Goal: Book appointment/travel/reservation

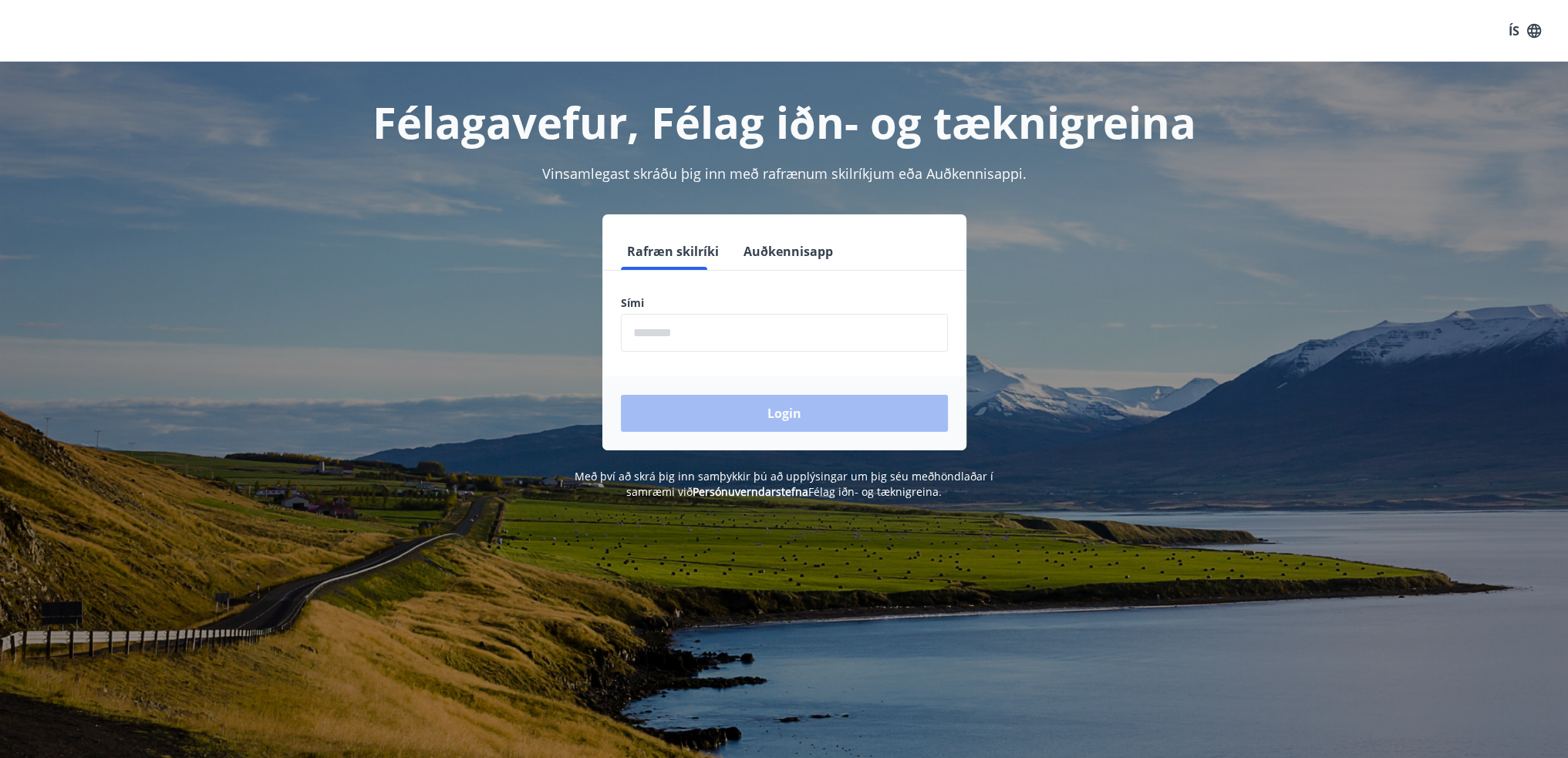
click at [677, 332] on input "phone" at bounding box center [784, 333] width 327 height 38
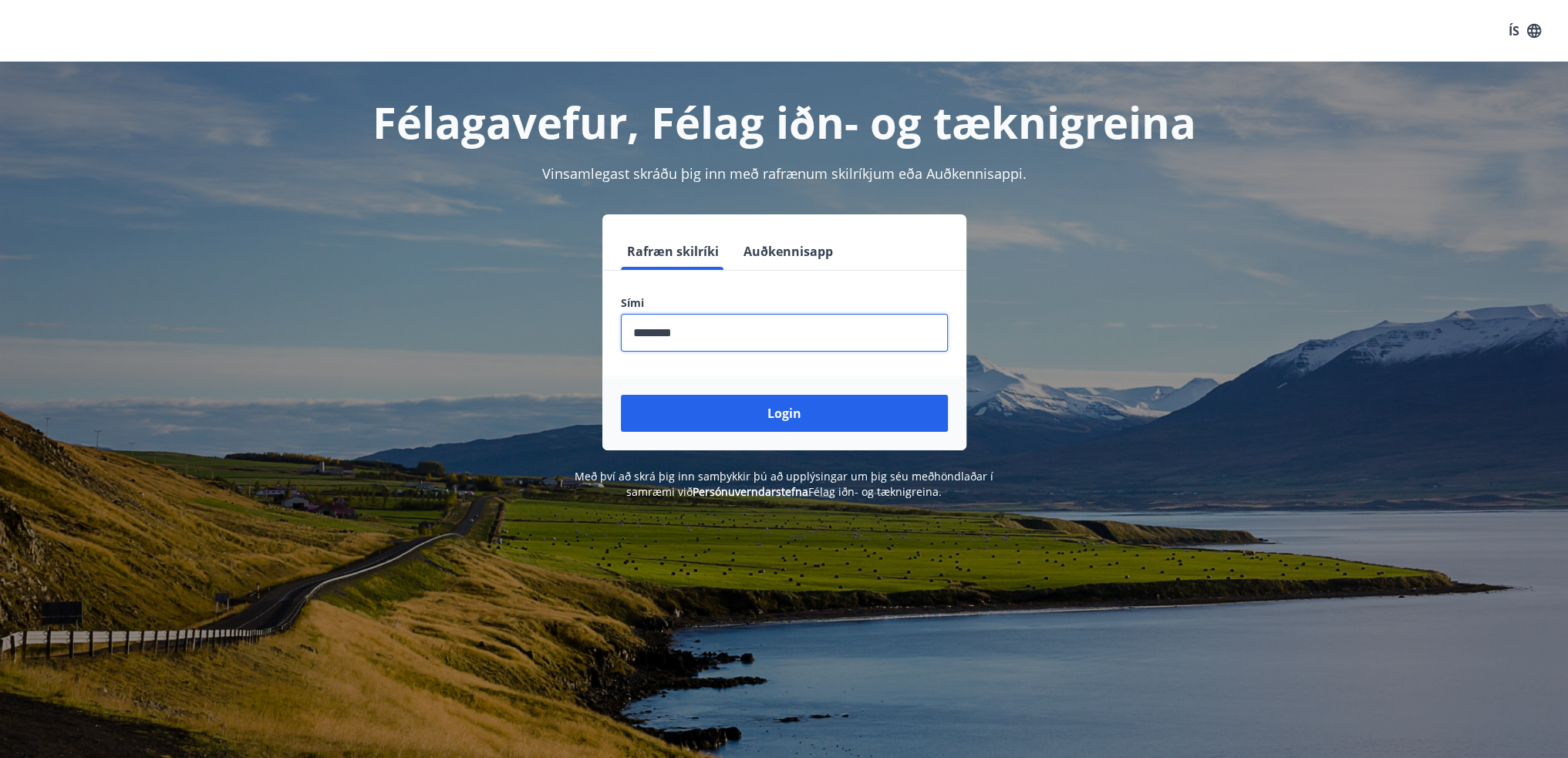
type input "********"
click at [621, 395] on button "Login" at bounding box center [784, 413] width 327 height 37
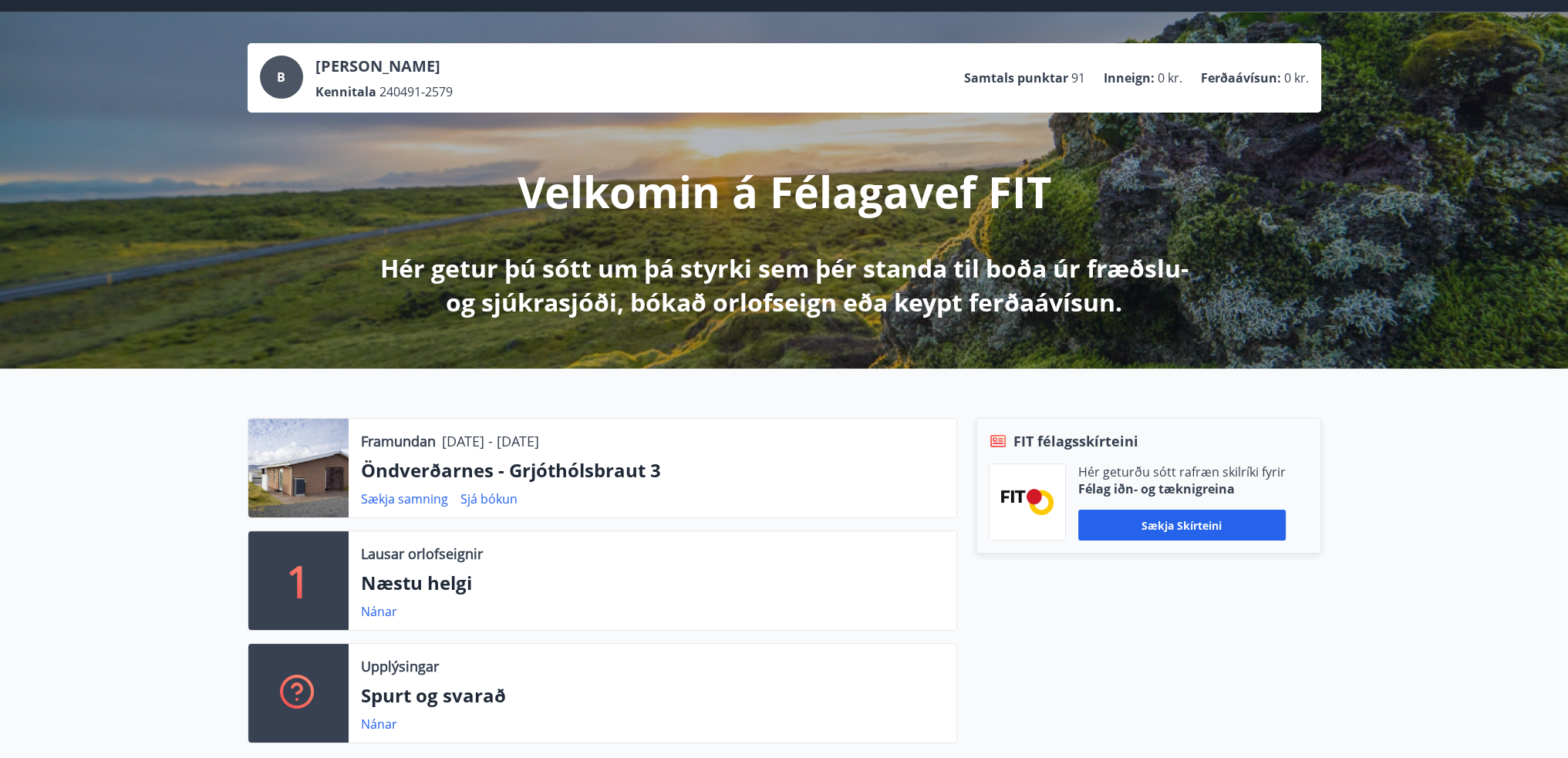
scroll to position [77, 0]
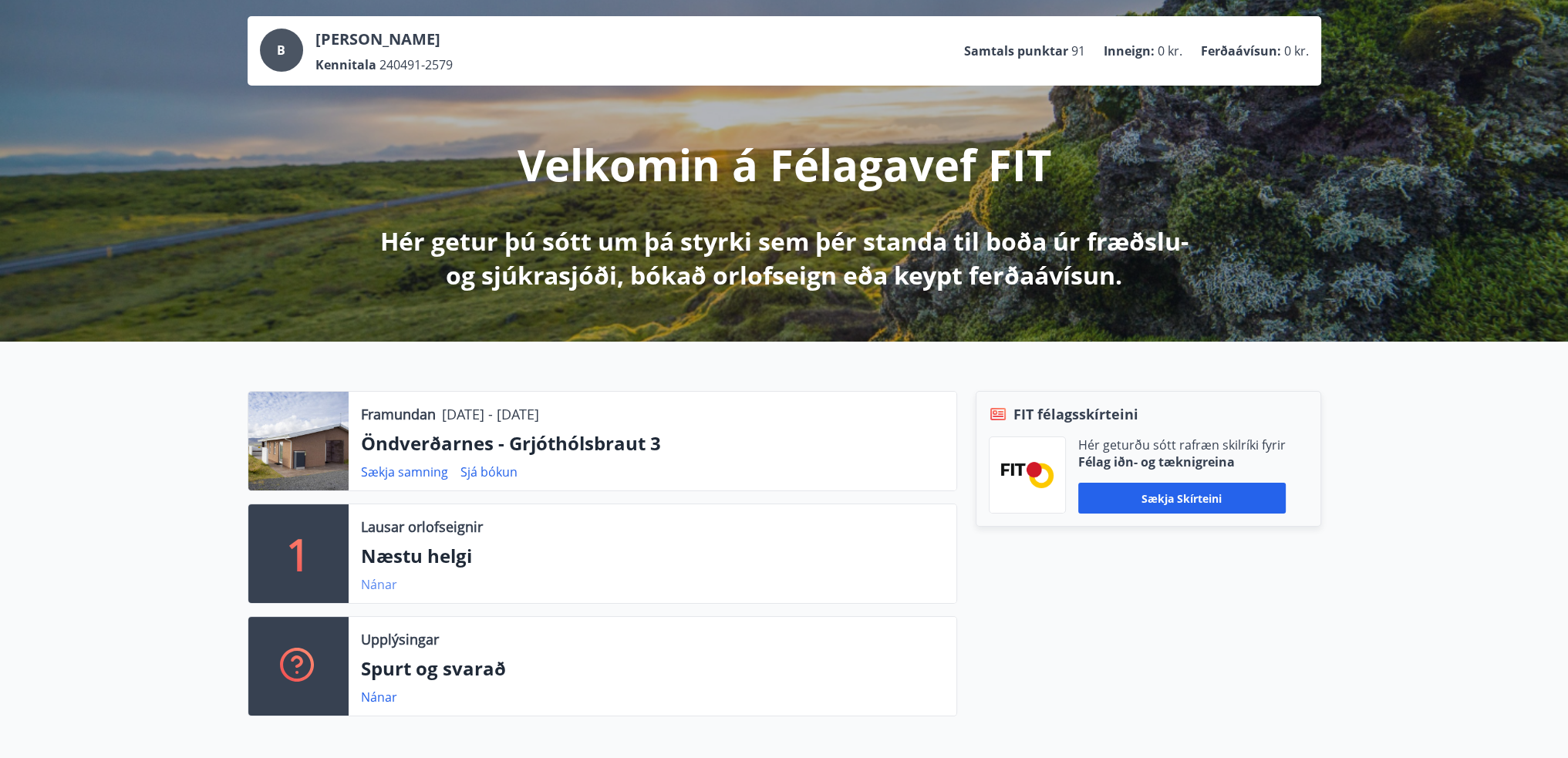
click at [384, 582] on link "Nánar" at bounding box center [380, 584] width 36 height 17
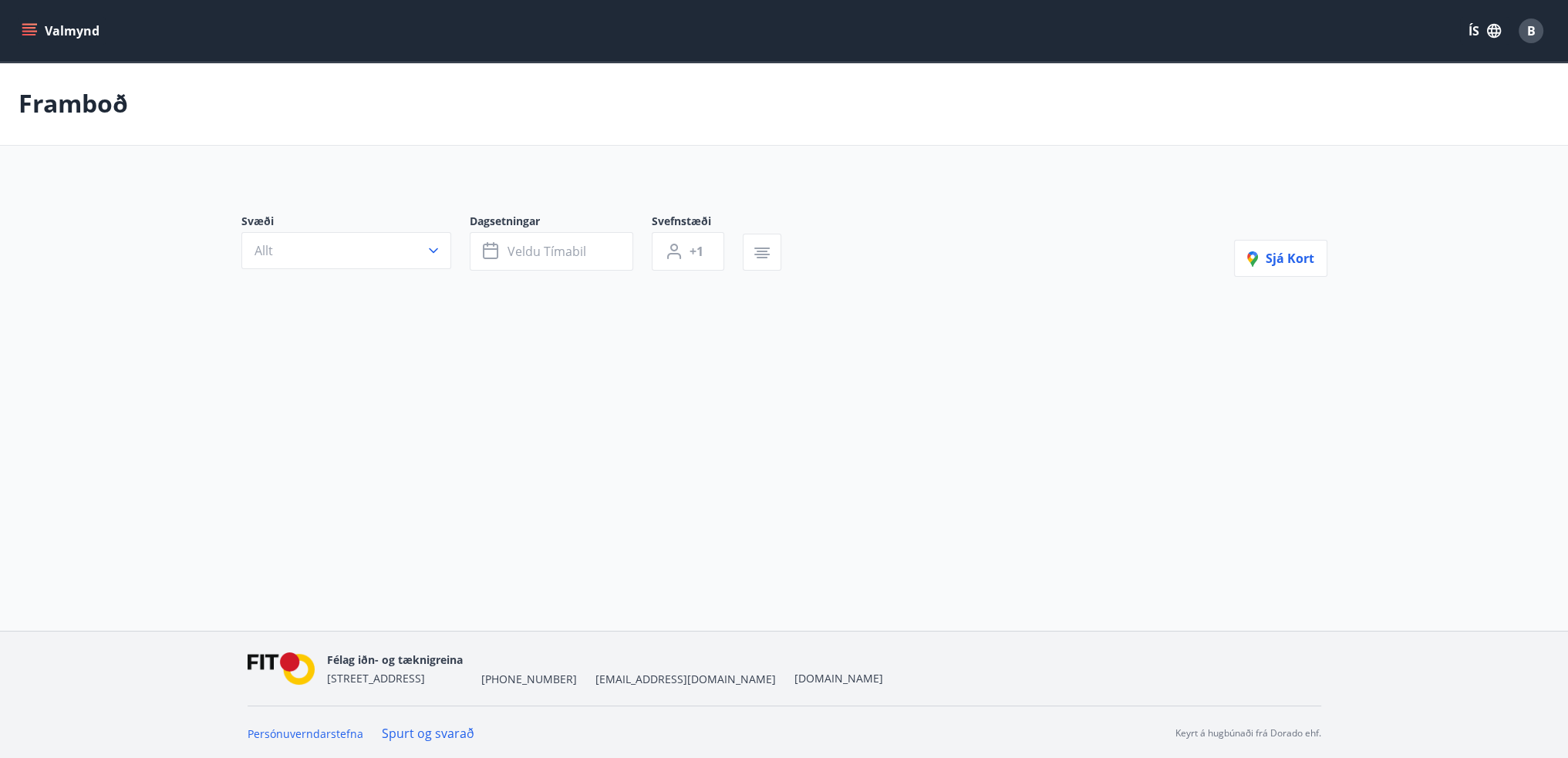
type input "*"
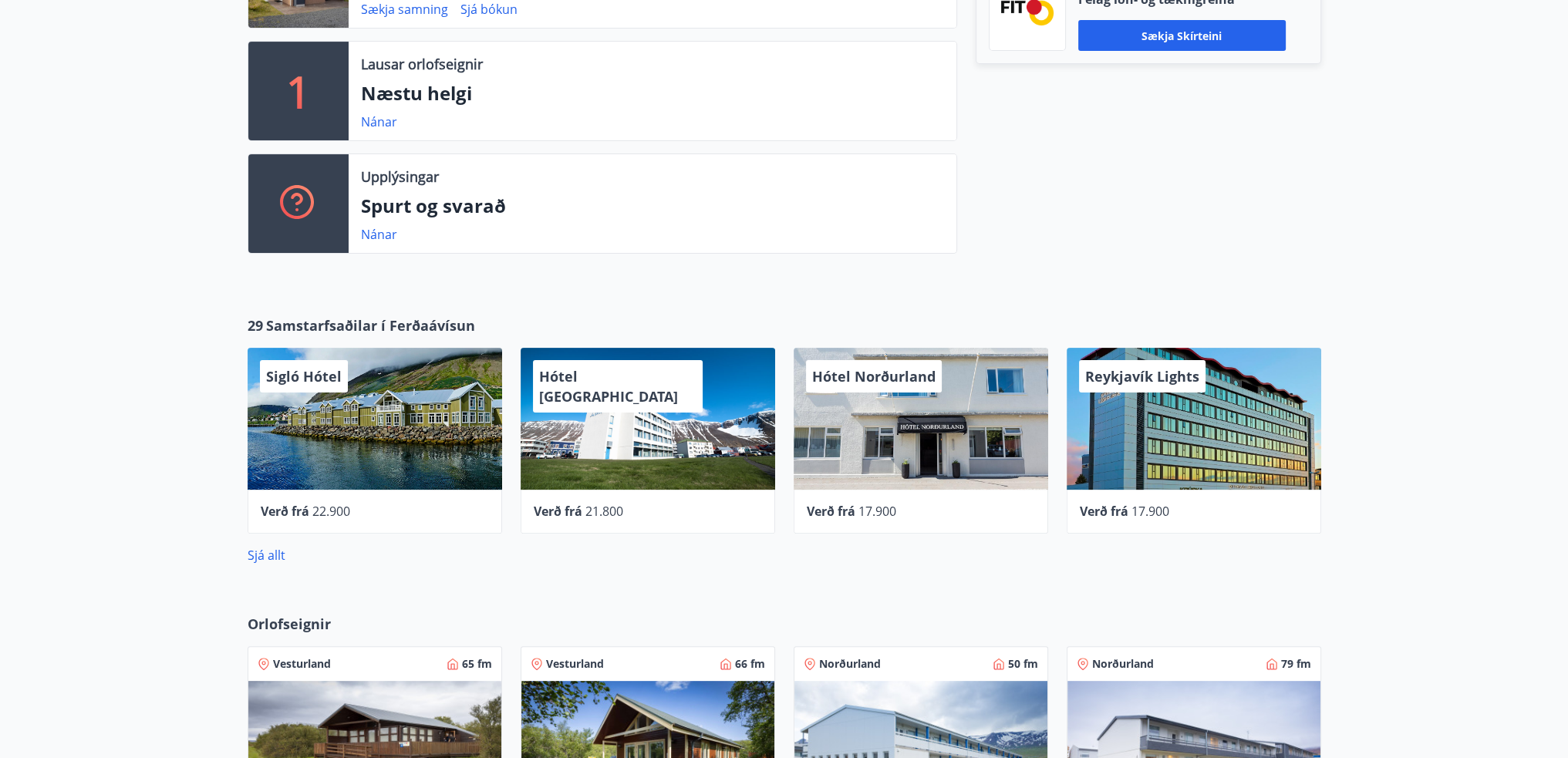
scroll to position [1003, 0]
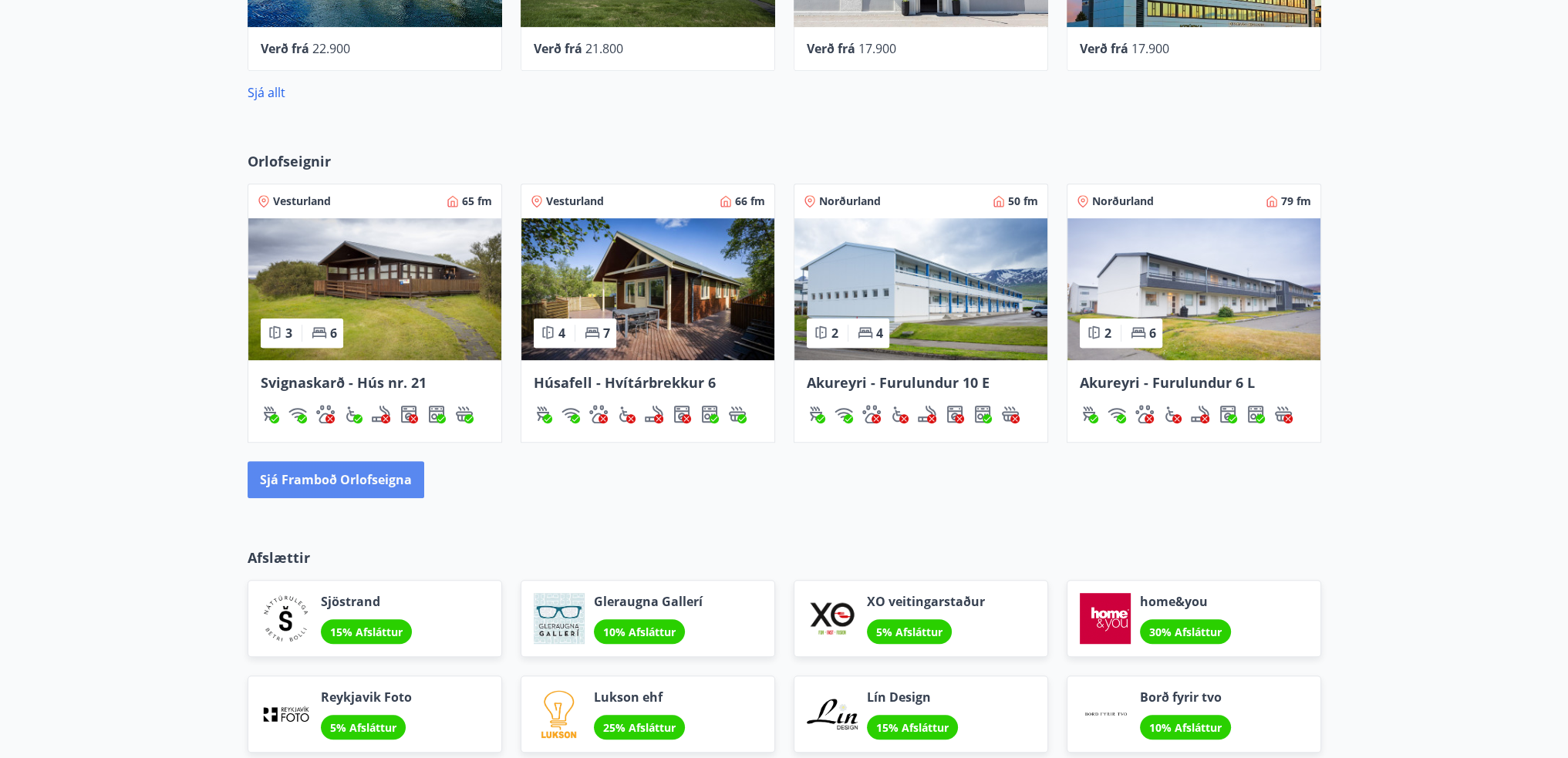
click at [392, 471] on button "Sjá framboð orlofseigna" at bounding box center [335, 479] width 177 height 37
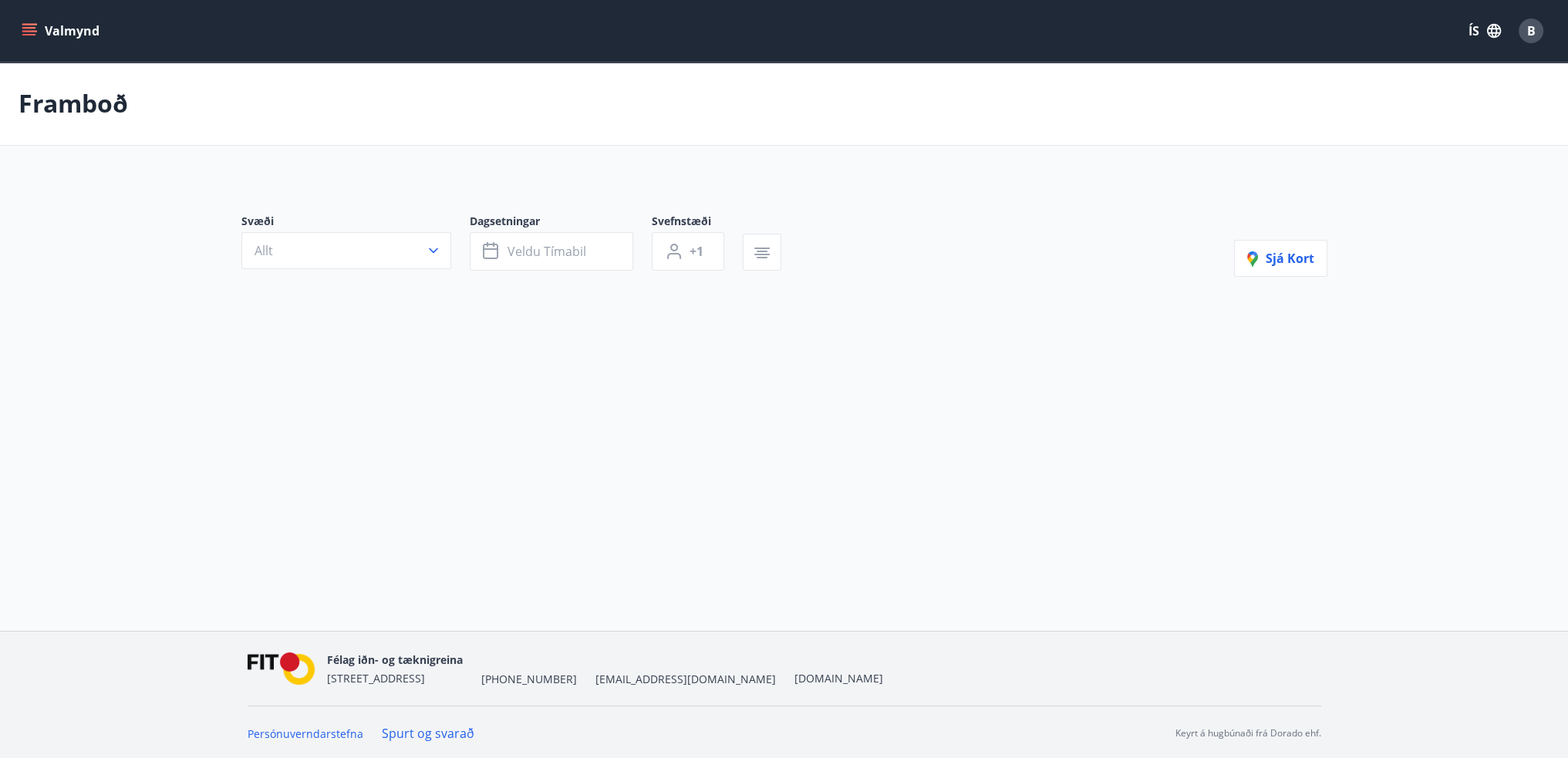
click at [417, 273] on div at bounding box center [521, 273] width 559 height 6
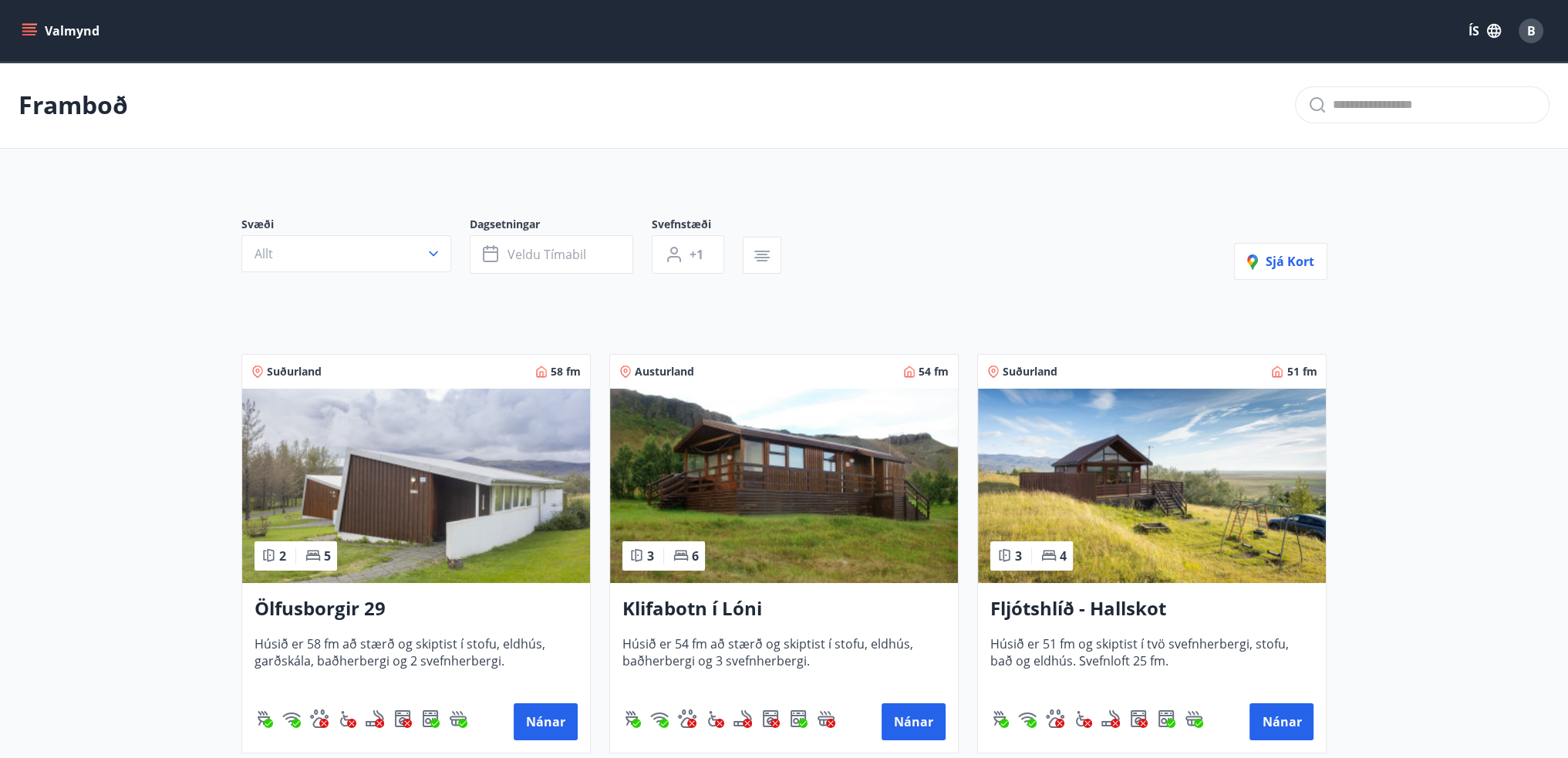
click at [417, 273] on div at bounding box center [521, 276] width 559 height 6
click at [416, 259] on button "Allt" at bounding box center [347, 254] width 210 height 37
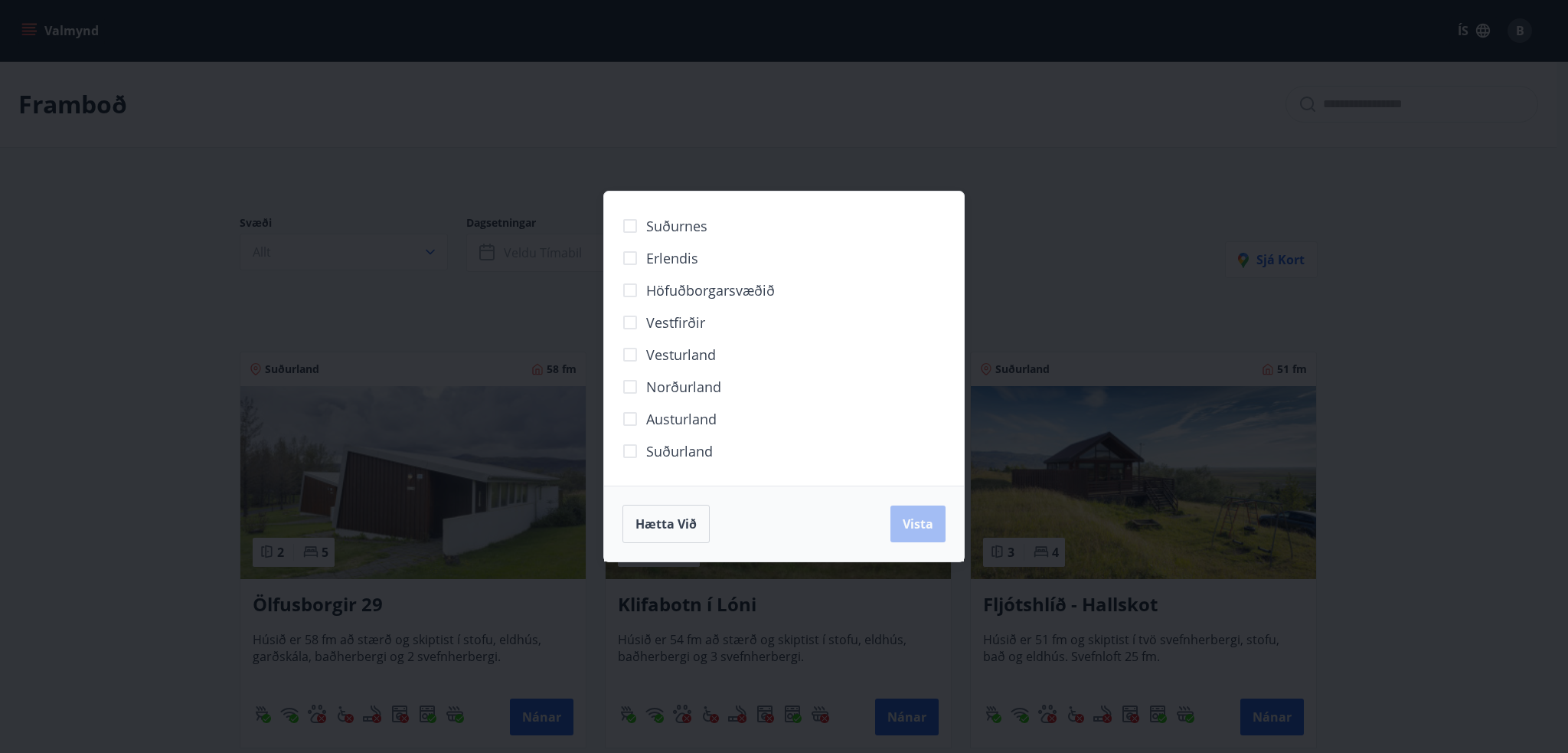
click at [697, 446] on span "Suðurland" at bounding box center [680, 452] width 67 height 20
click at [915, 520] on span "Vista" at bounding box center [918, 524] width 31 height 17
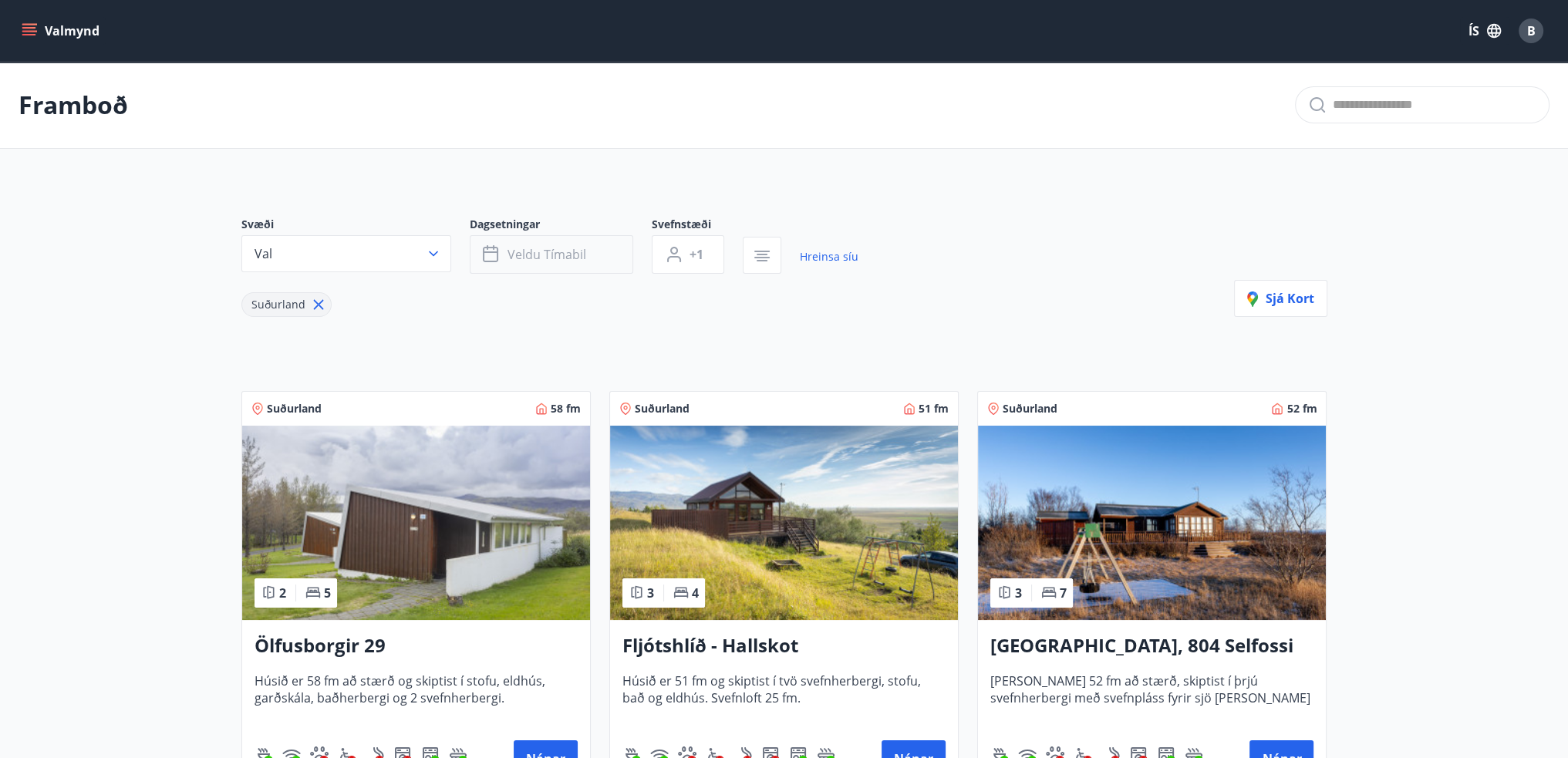
click at [578, 266] on button "Veldu tímabil" at bounding box center [552, 254] width 164 height 39
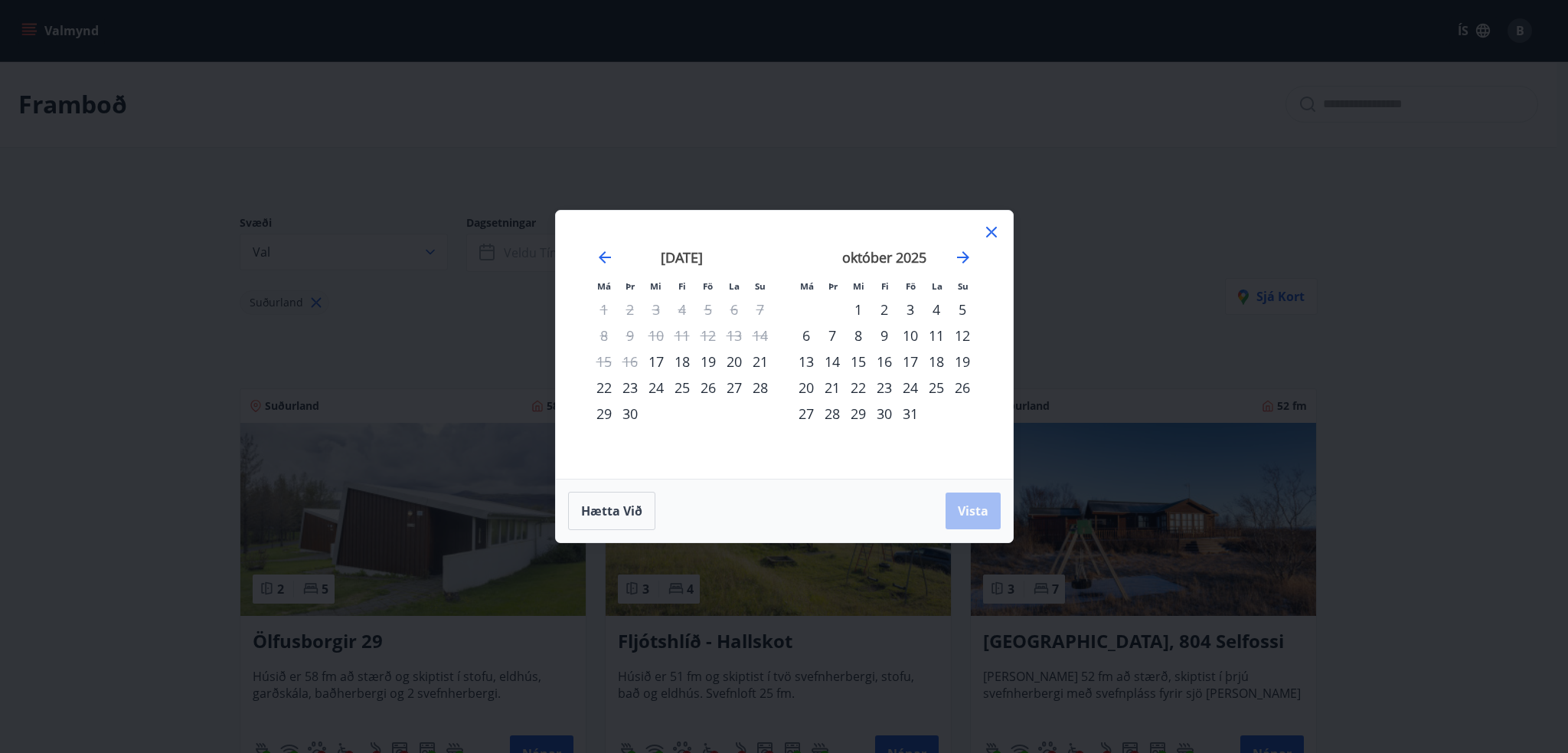
click at [886, 337] on div "9" at bounding box center [884, 336] width 26 height 26
click at [886, 390] on div "23" at bounding box center [884, 387] width 26 height 26
click at [962, 506] on span "Vista" at bounding box center [973, 511] width 31 height 17
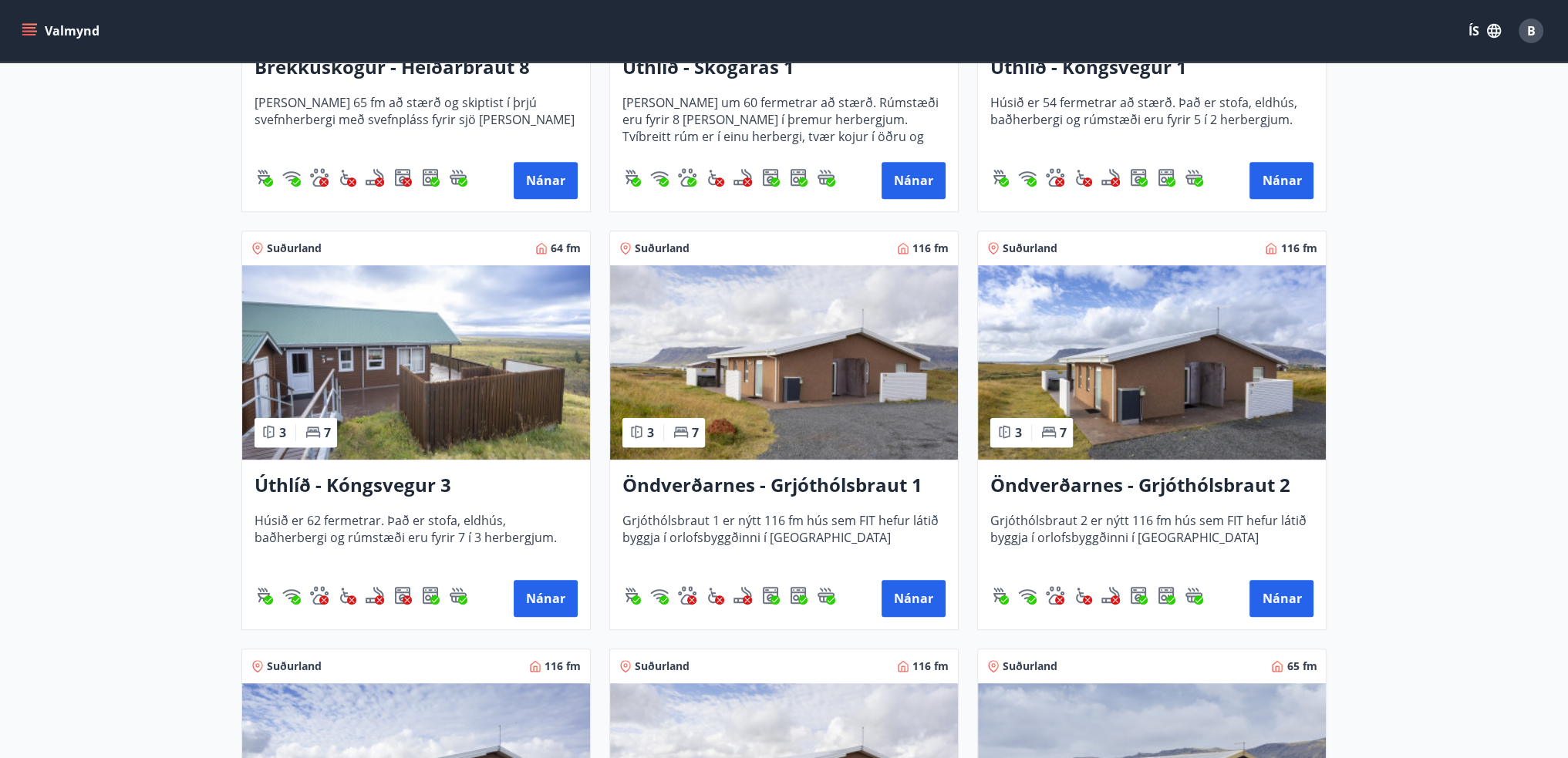
scroll to position [1003, 0]
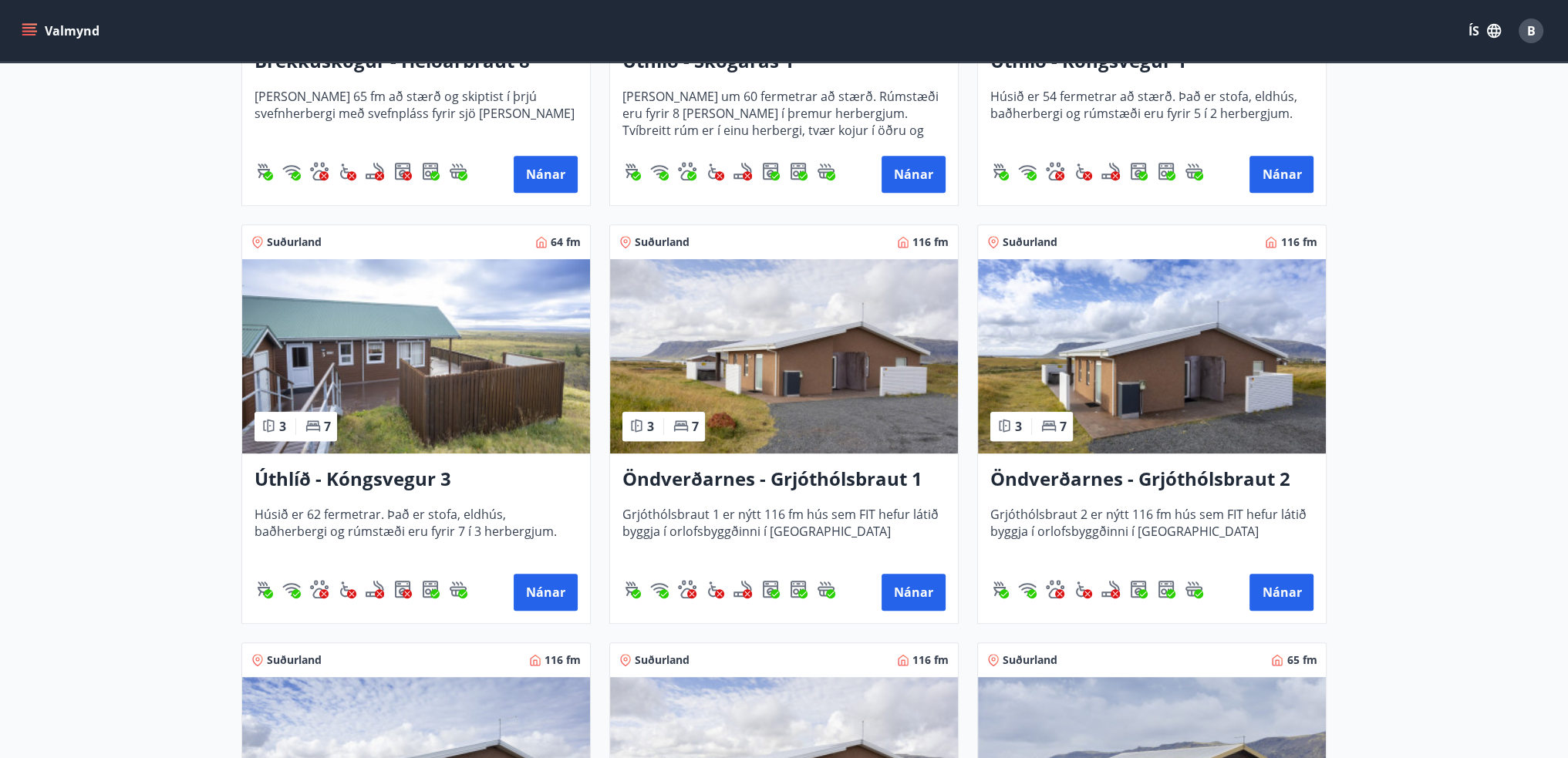
click at [786, 385] on img at bounding box center [784, 356] width 348 height 195
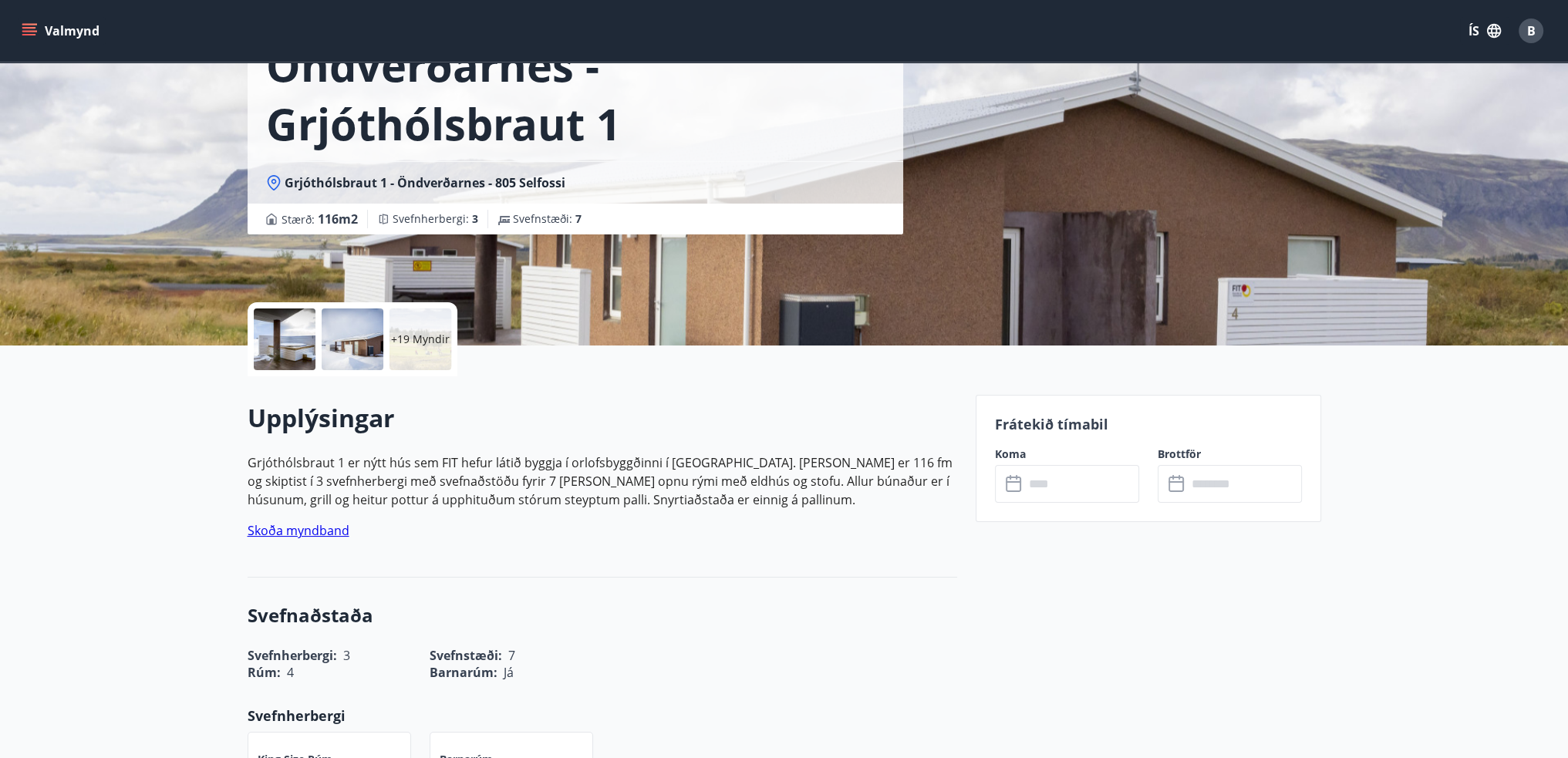
scroll to position [309, 0]
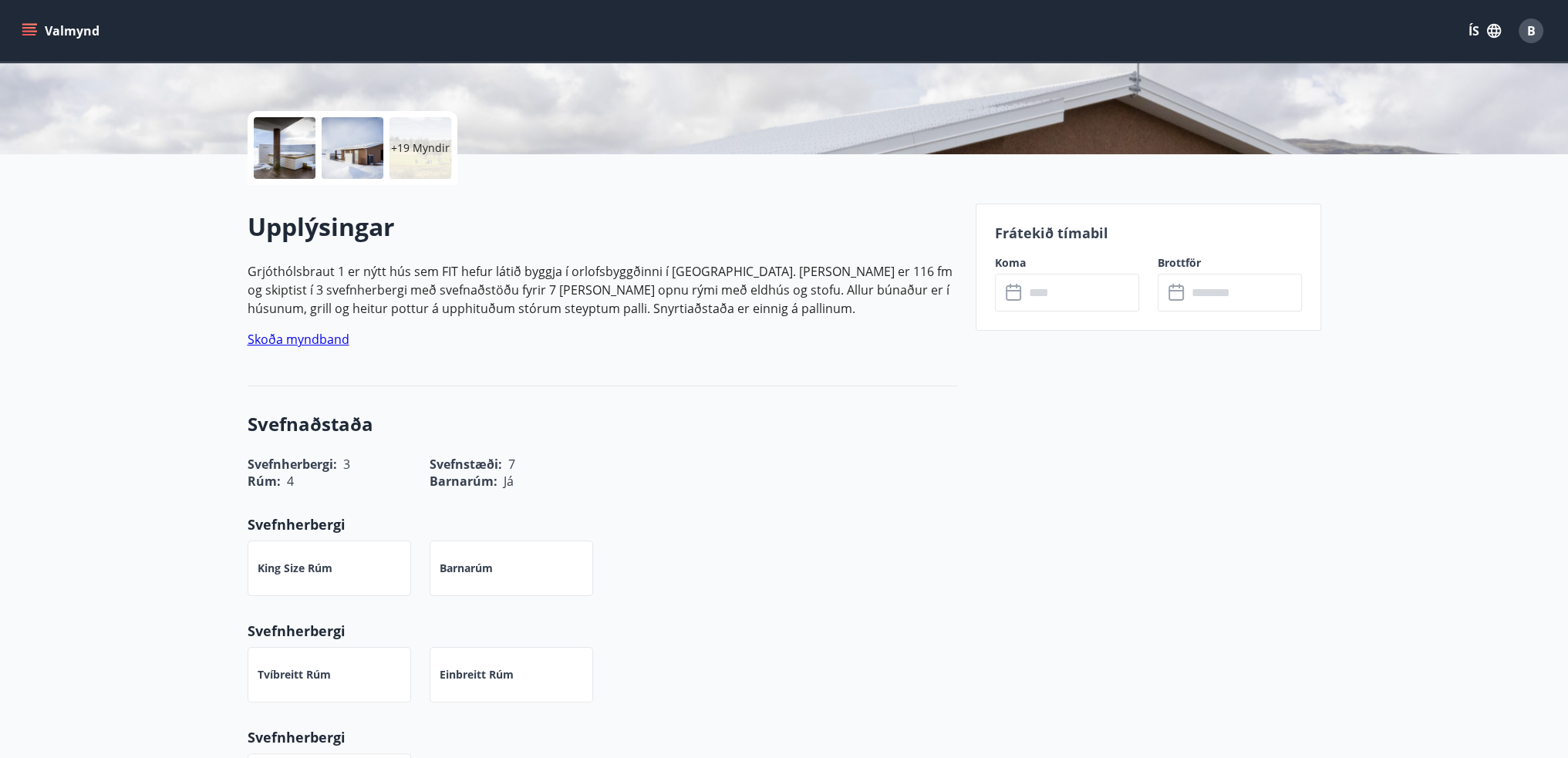
click at [1091, 308] on input "text" at bounding box center [1082, 293] width 115 height 38
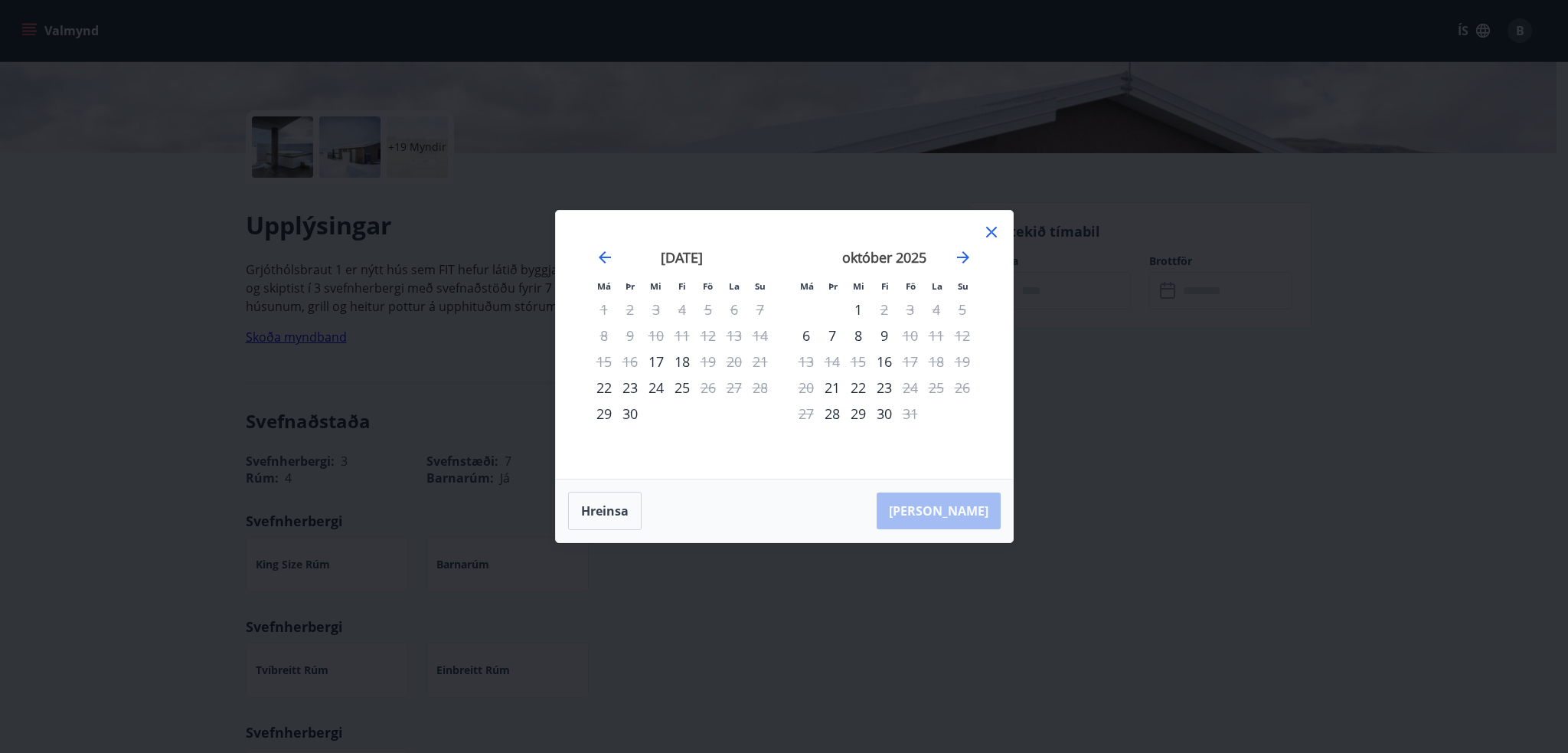
click at [992, 238] on icon at bounding box center [992, 232] width 18 height 18
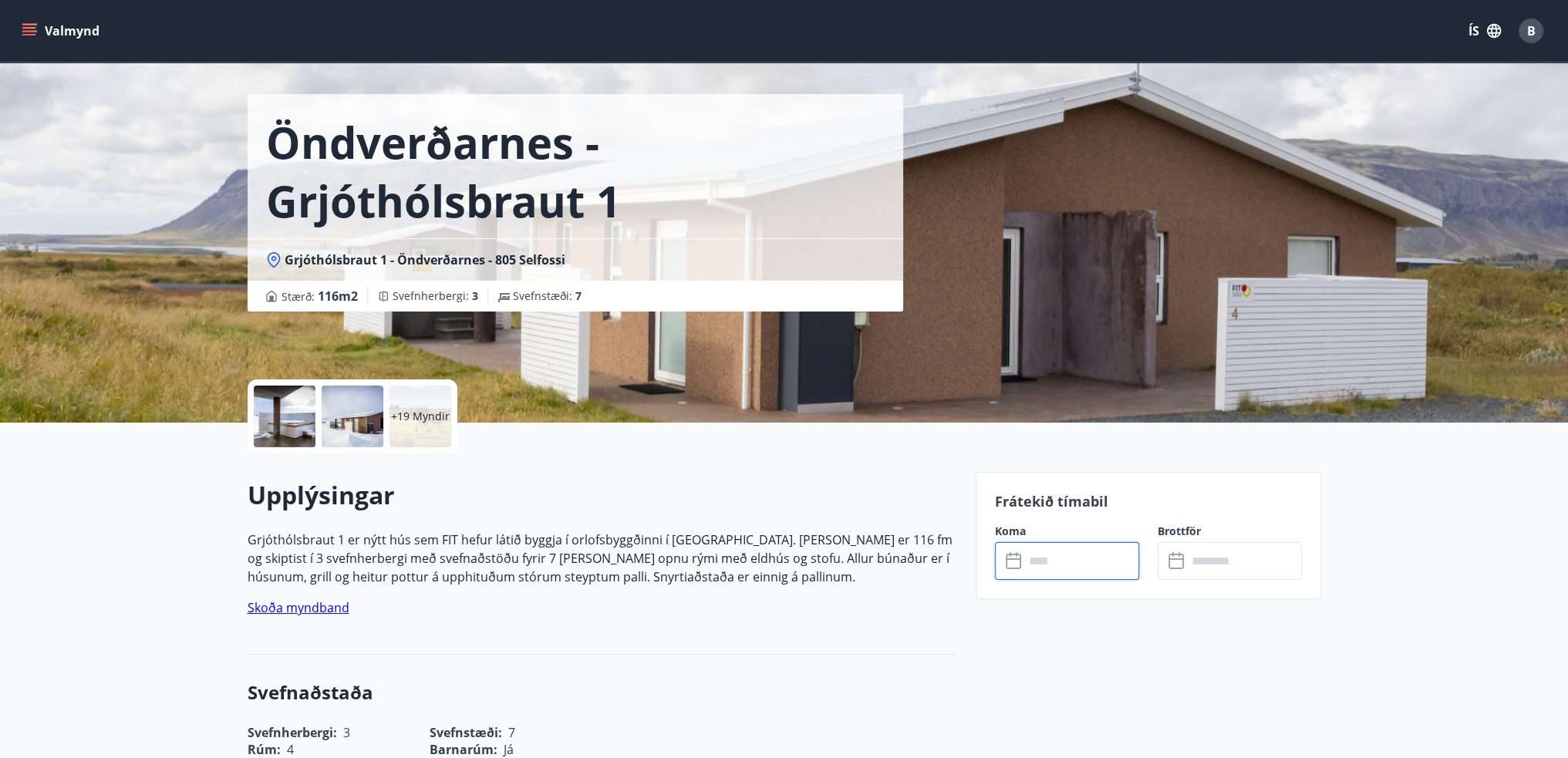
scroll to position [0, 0]
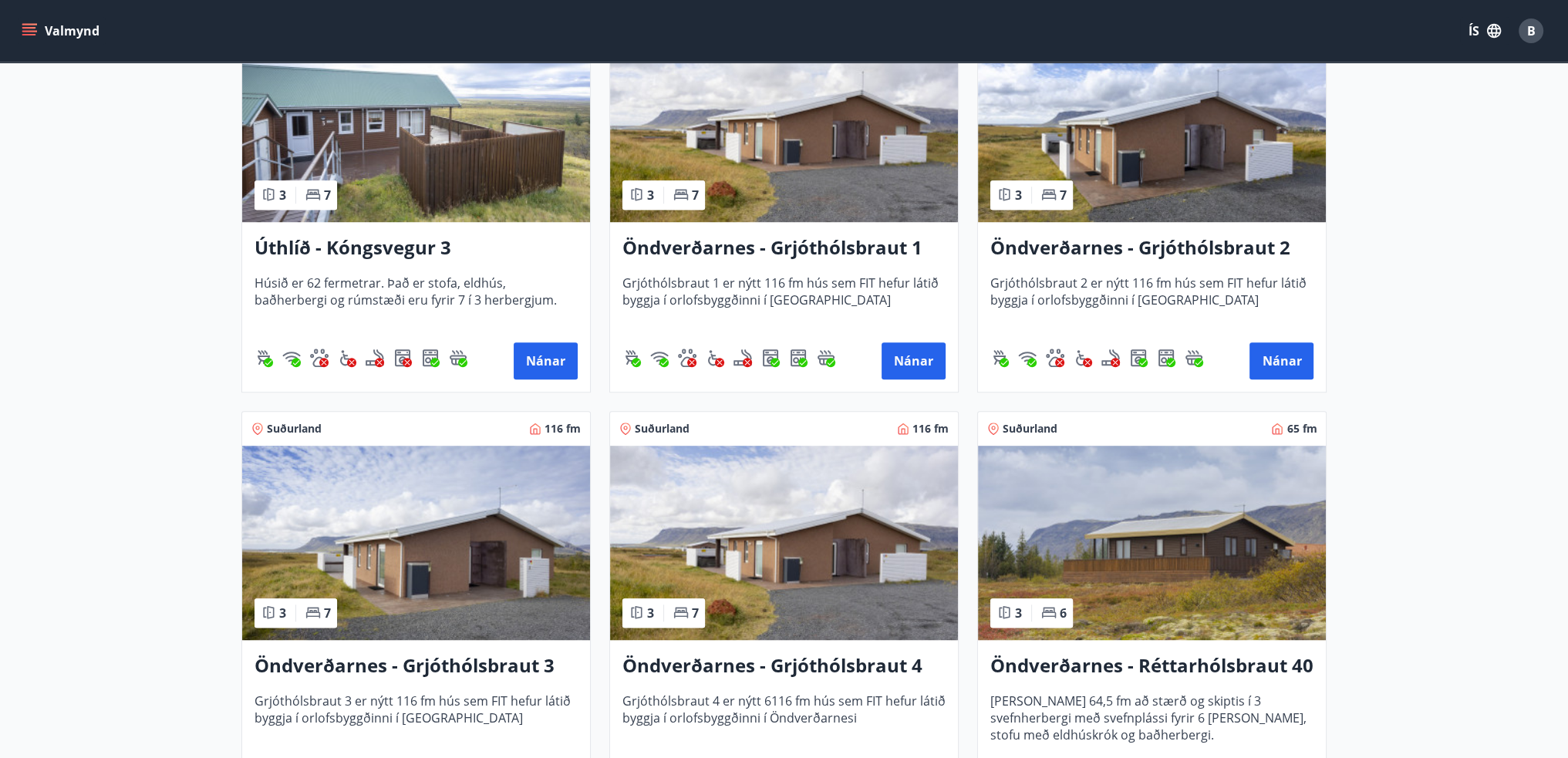
click at [1202, 195] on img at bounding box center [1152, 125] width 348 height 195
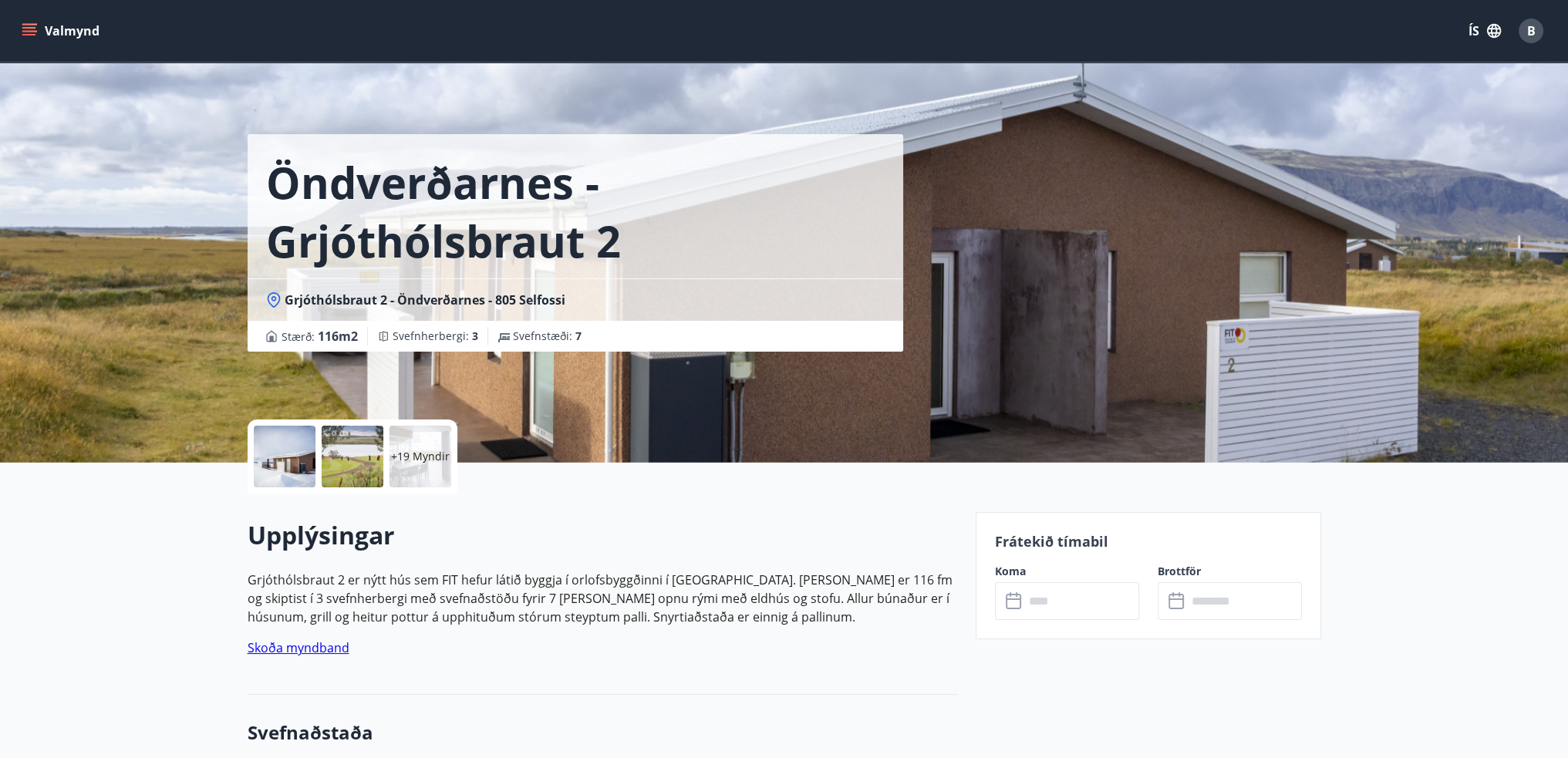
click at [1061, 601] on input "text" at bounding box center [1082, 601] width 115 height 38
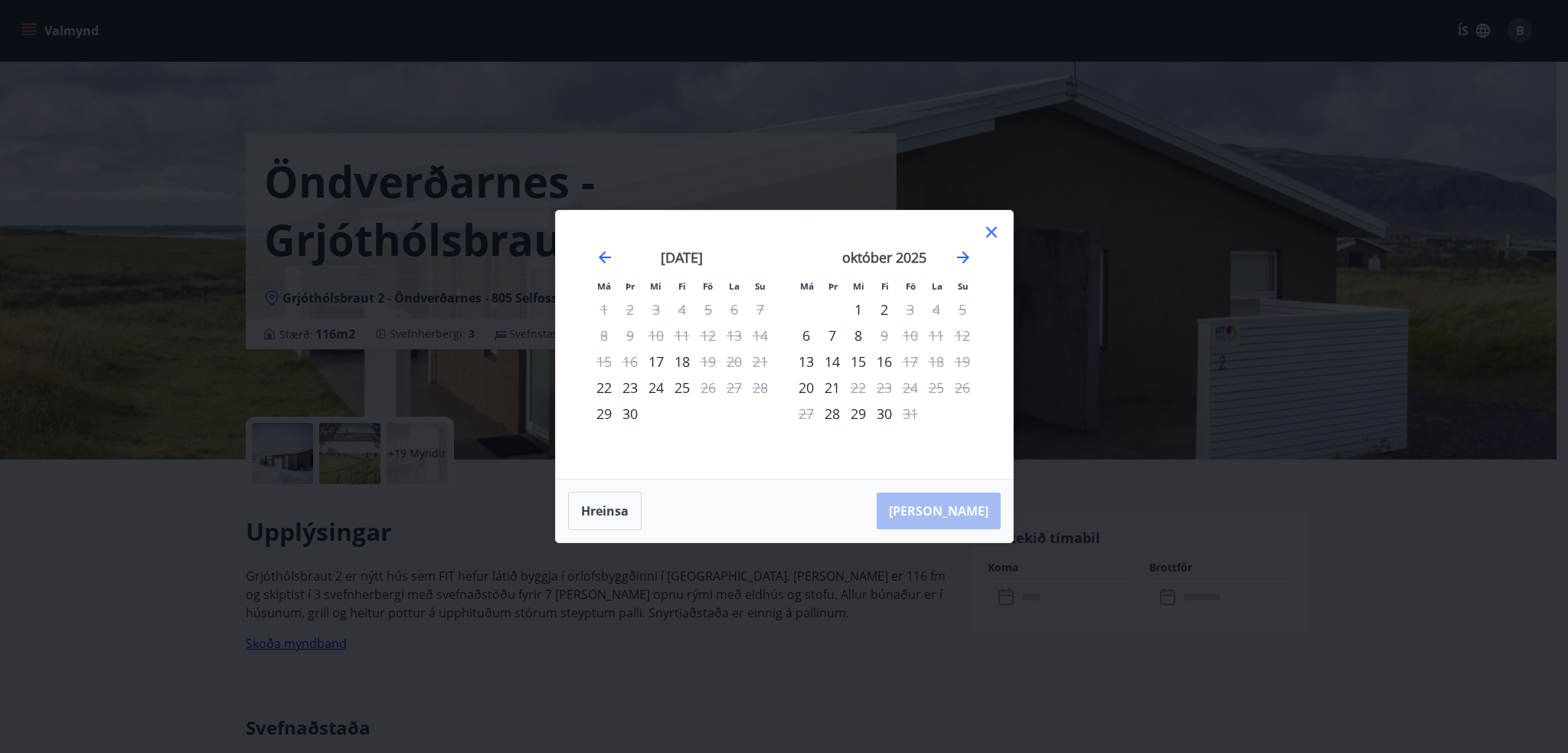
click at [987, 236] on icon at bounding box center [992, 232] width 11 height 11
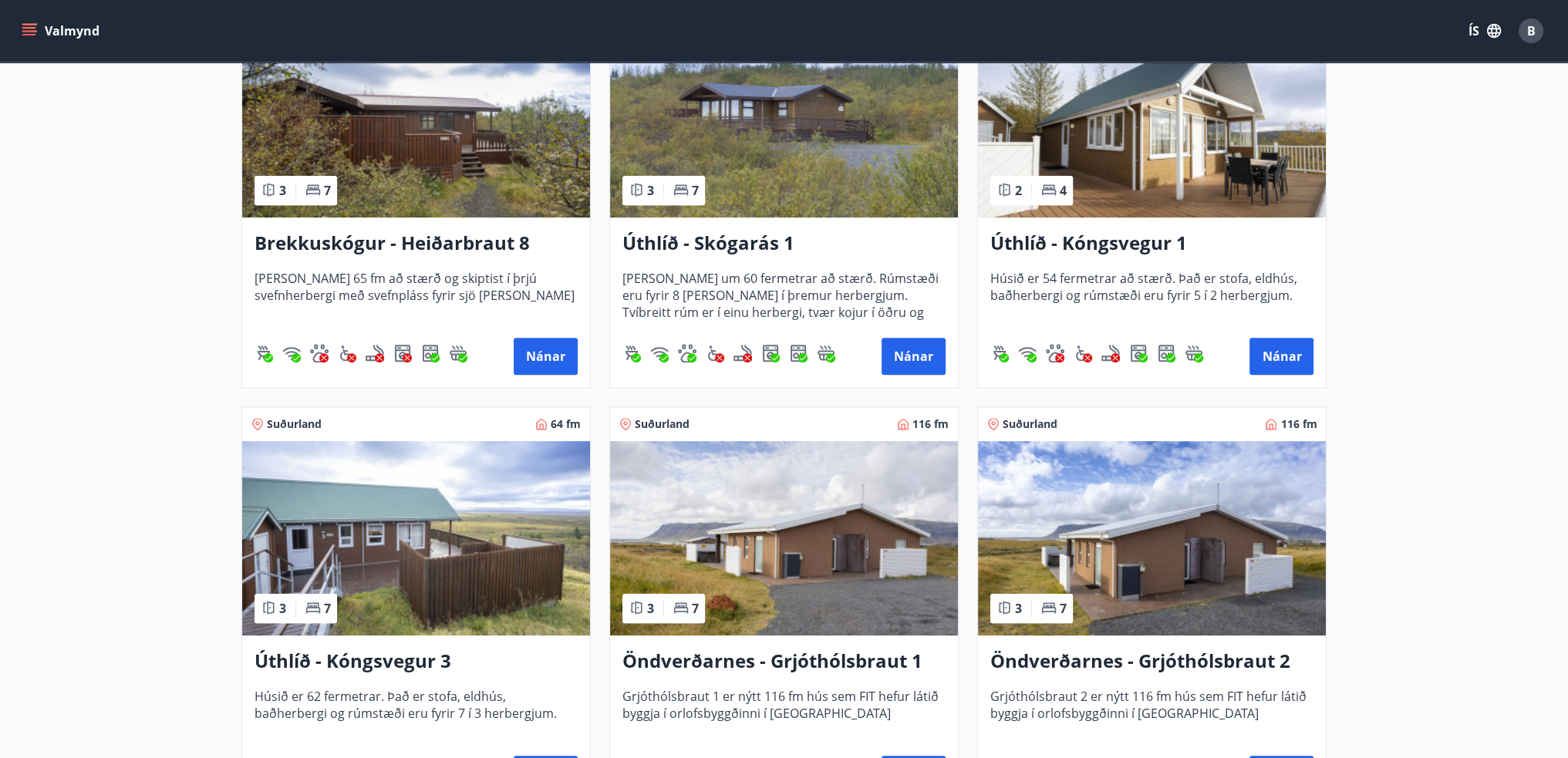
scroll to position [1158, 0]
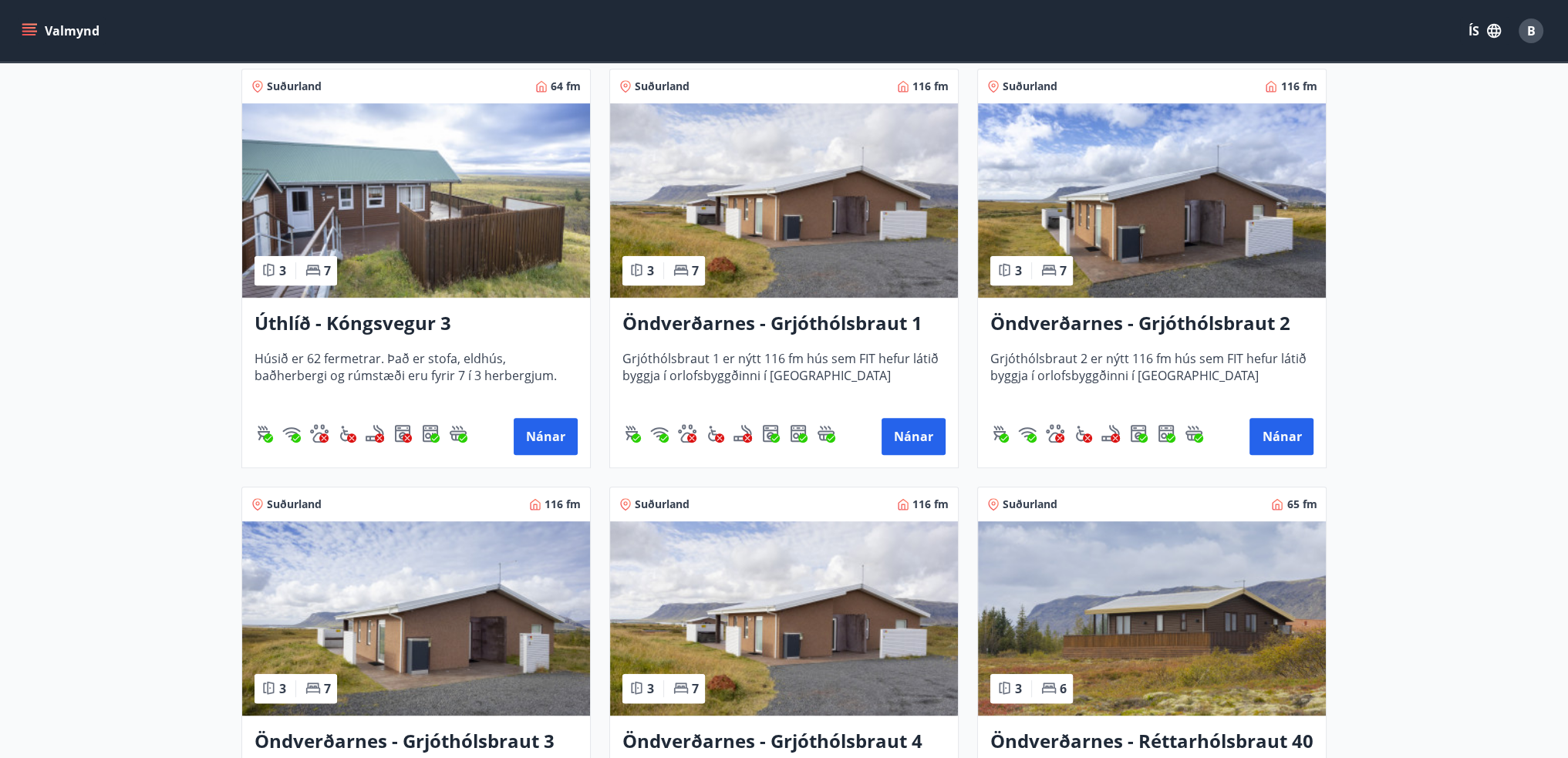
click at [481, 628] on img at bounding box center [416, 619] width 348 height 195
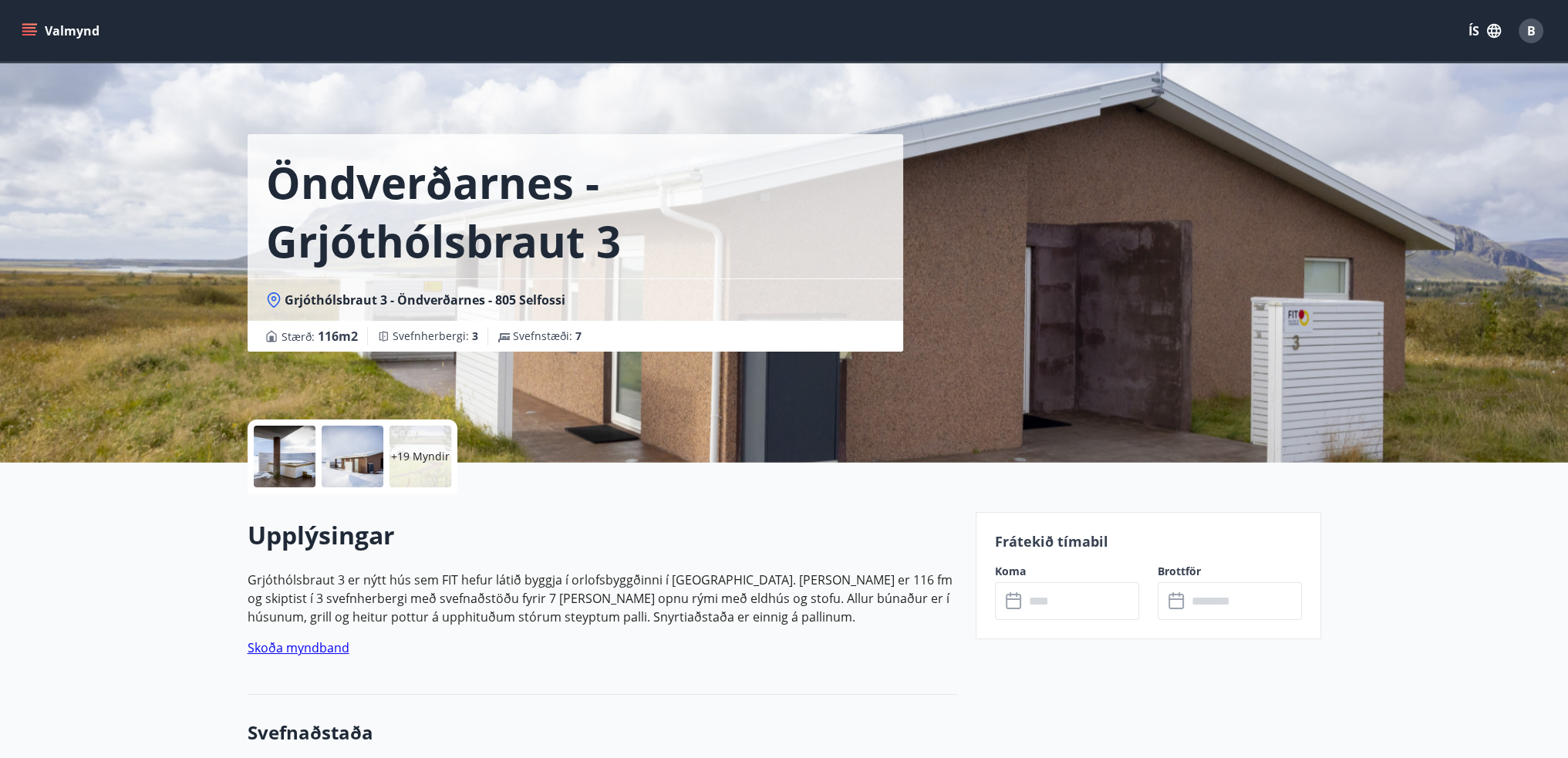
click at [1016, 580] on div "Koma ​ ​" at bounding box center [1058, 592] width 163 height 56
click at [1046, 600] on input "text" at bounding box center [1082, 601] width 115 height 38
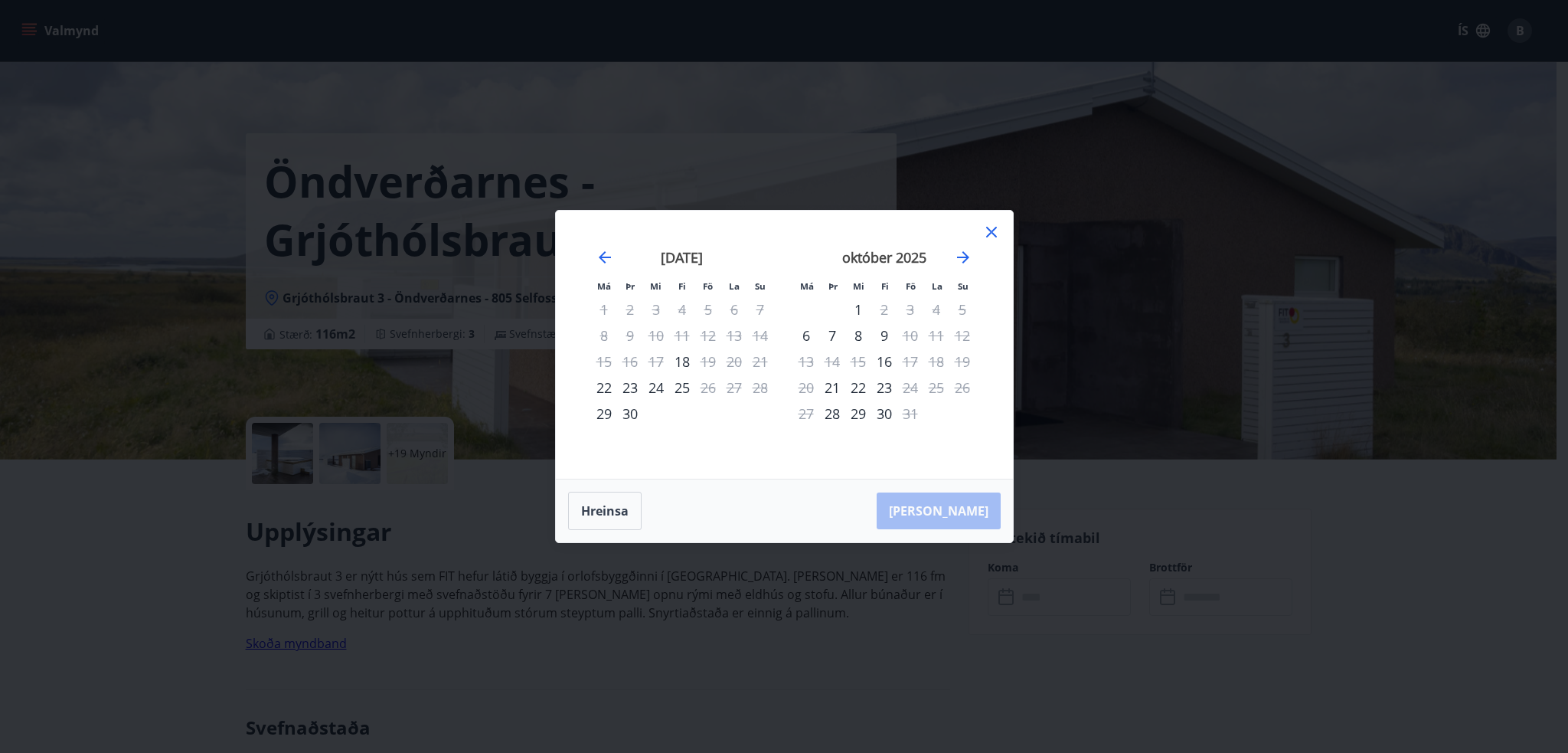
click at [993, 232] on icon at bounding box center [992, 232] width 18 height 18
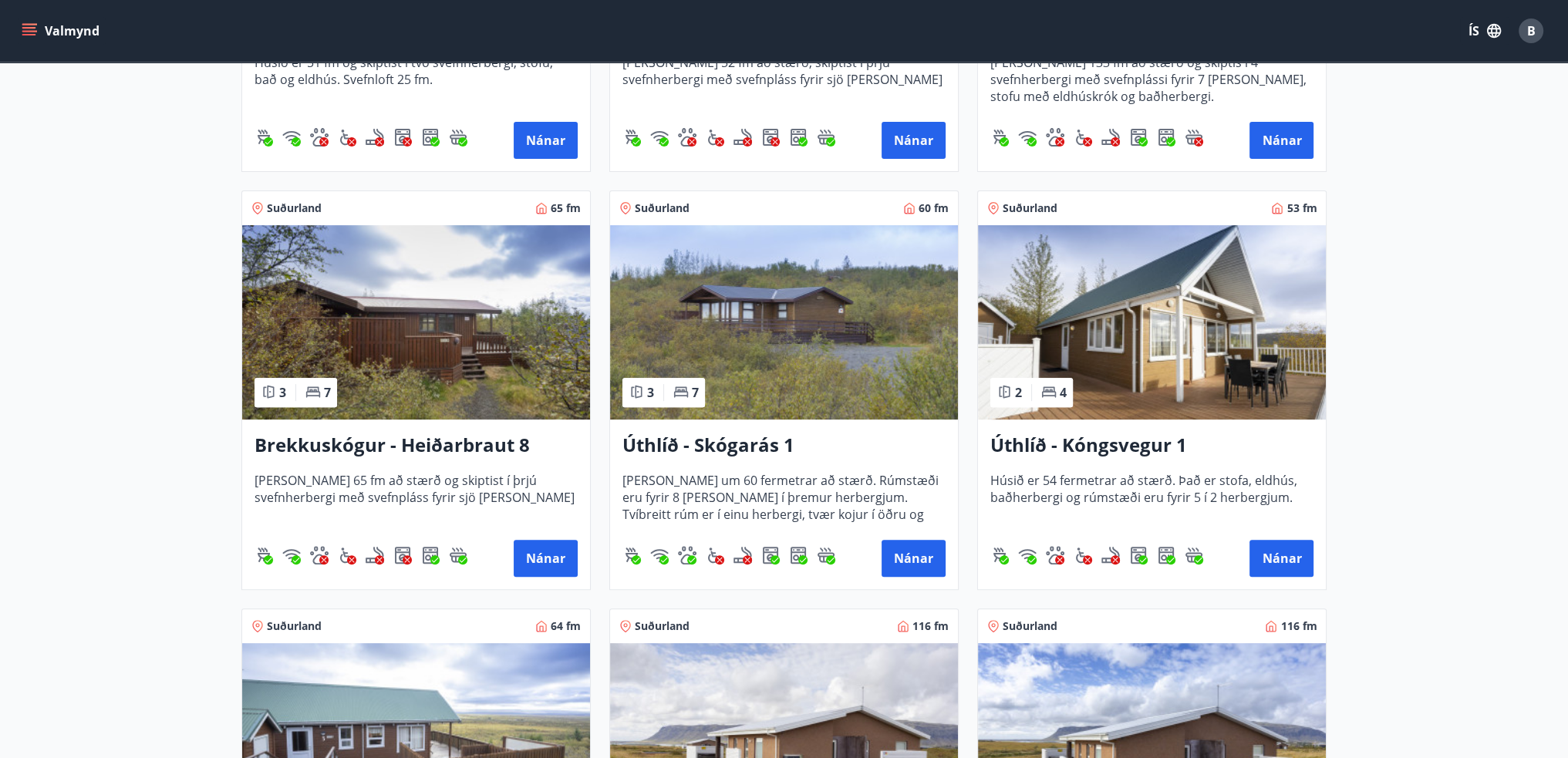
scroll to position [1235, 0]
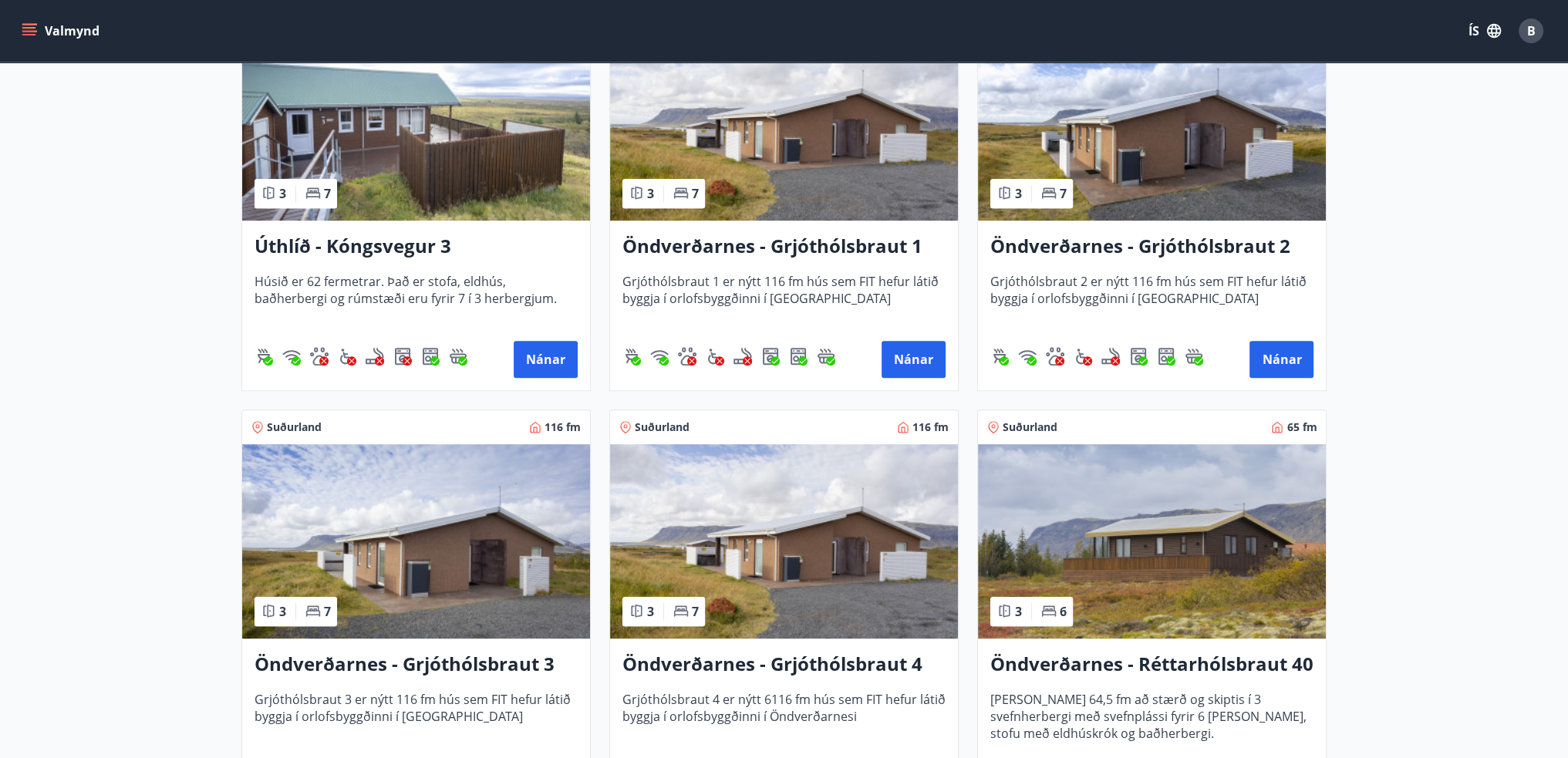
click at [821, 530] on img at bounding box center [784, 542] width 348 height 195
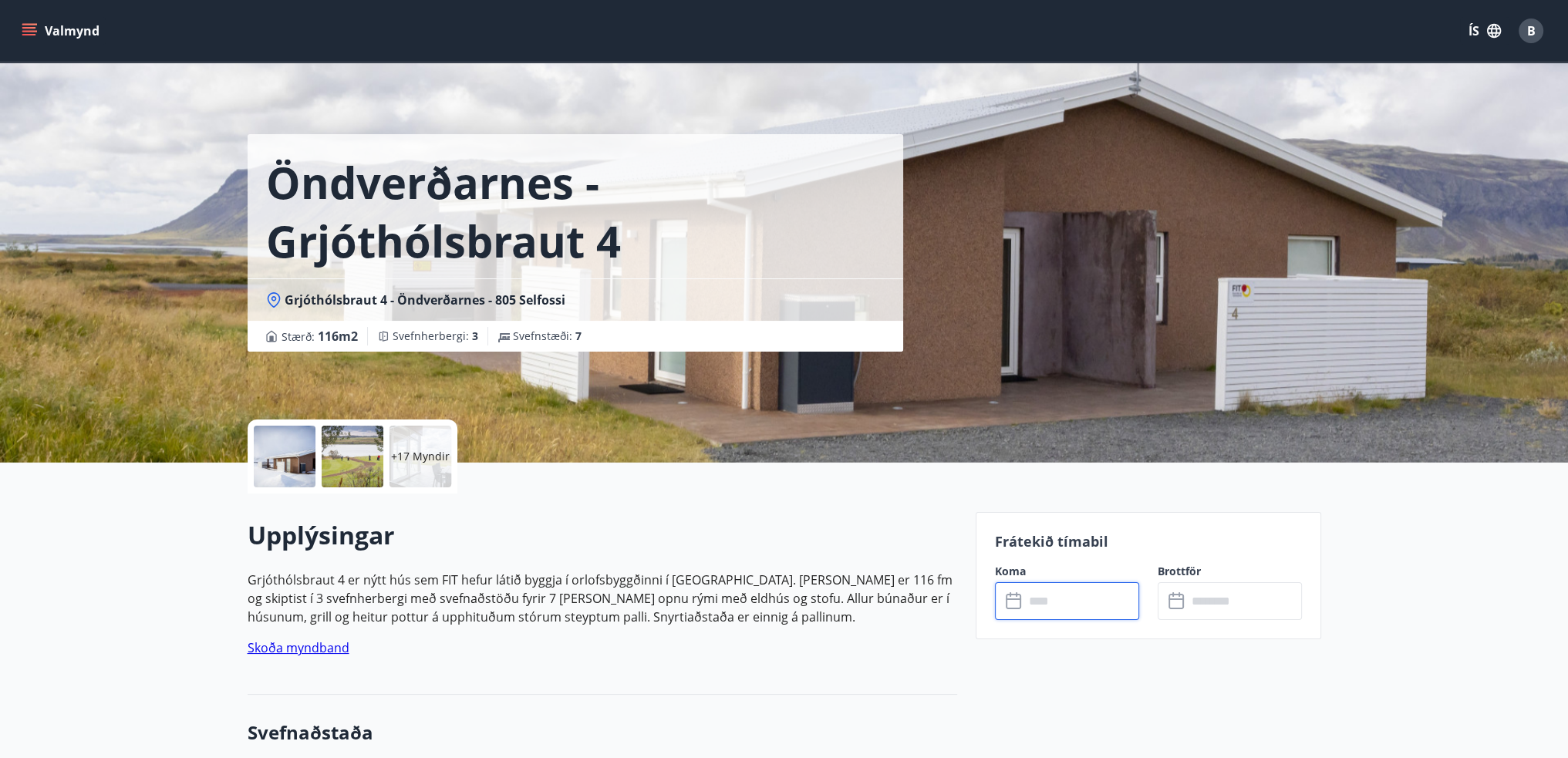
click at [1054, 609] on input "text" at bounding box center [1082, 601] width 115 height 38
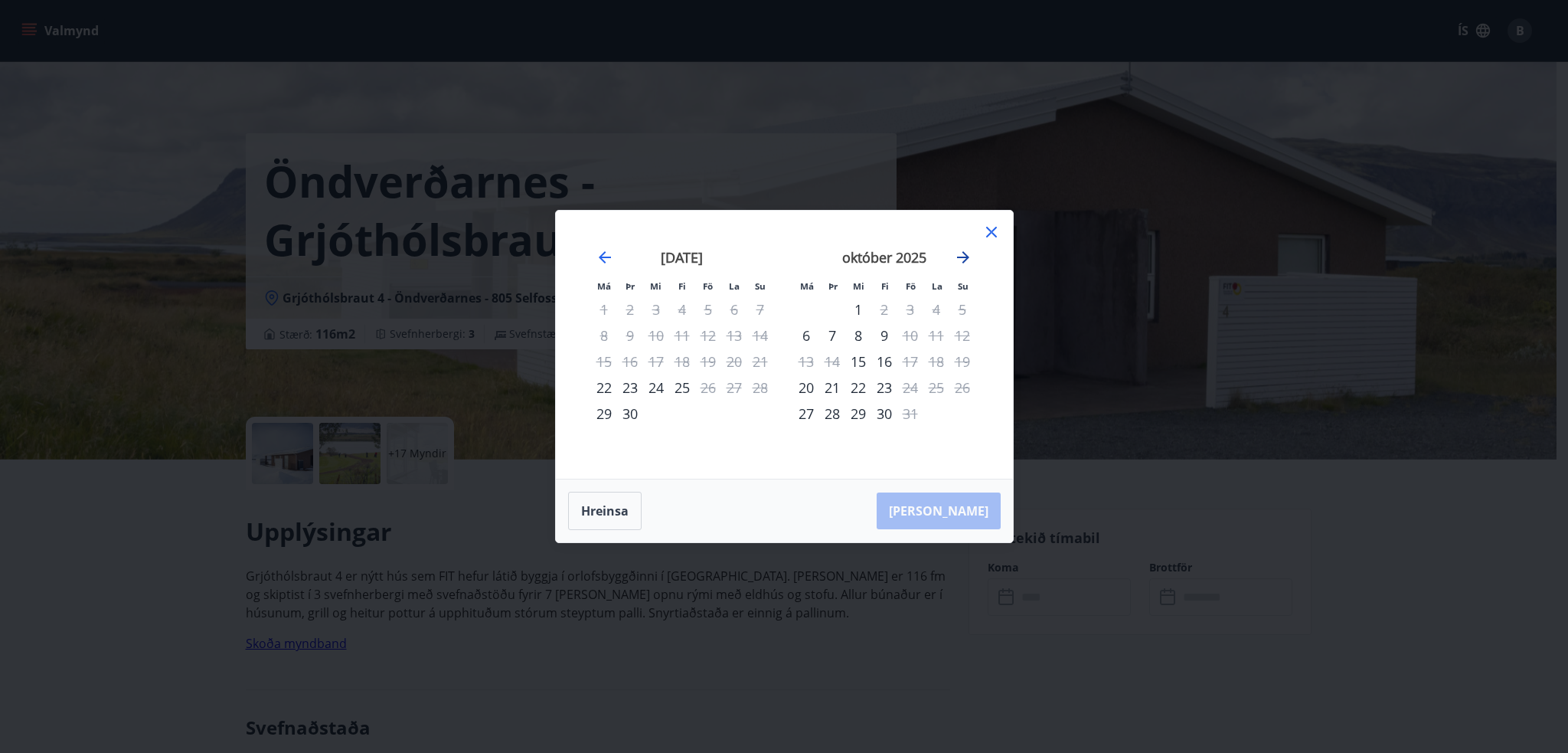
click at [968, 257] on icon "Move forward to switch to the next month." at bounding box center [963, 257] width 18 height 18
click at [992, 236] on icon at bounding box center [992, 232] width 18 height 18
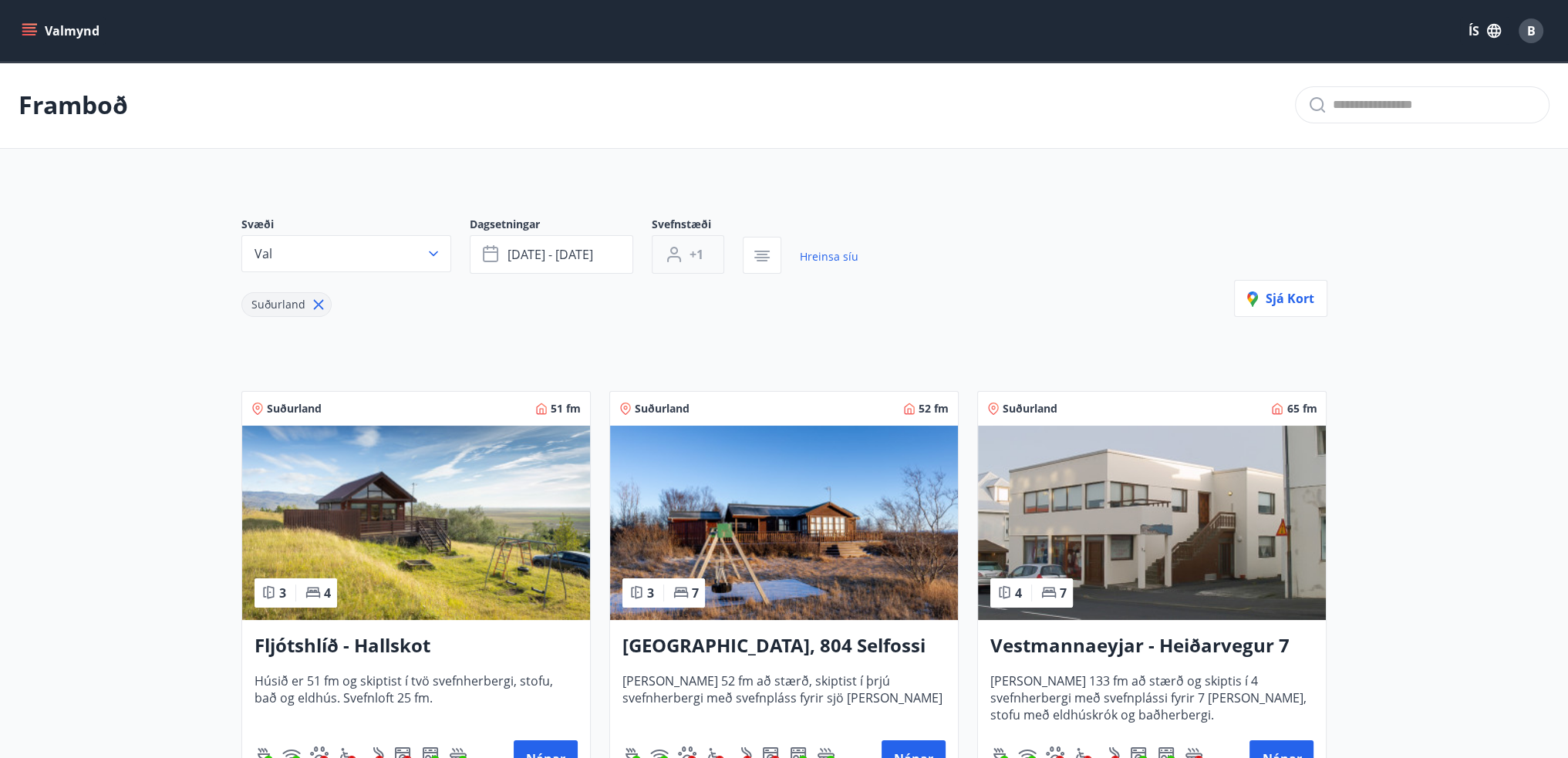
click at [691, 262] on span "+1" at bounding box center [696, 254] width 14 height 17
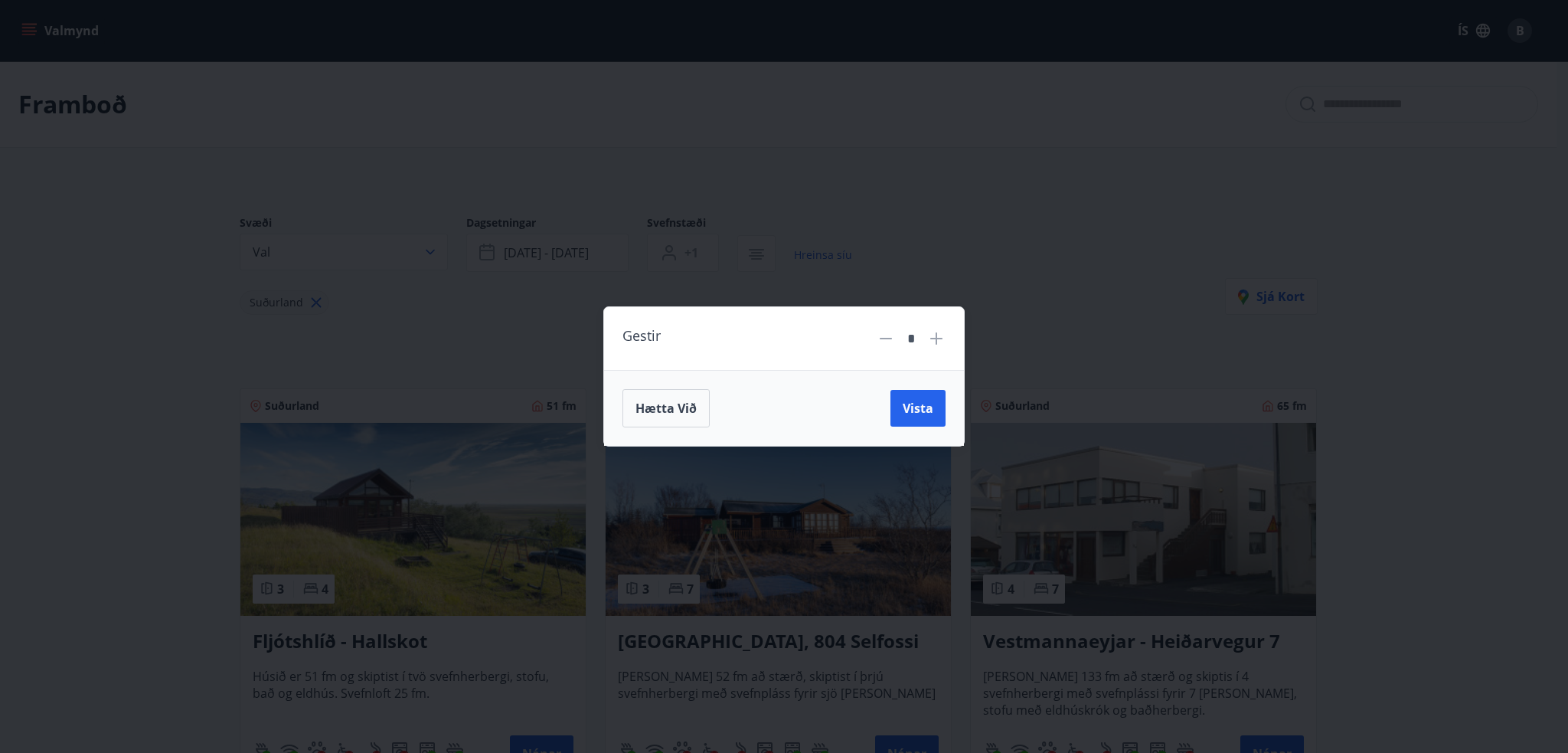
click at [940, 337] on icon at bounding box center [936, 338] width 18 height 18
type input "*"
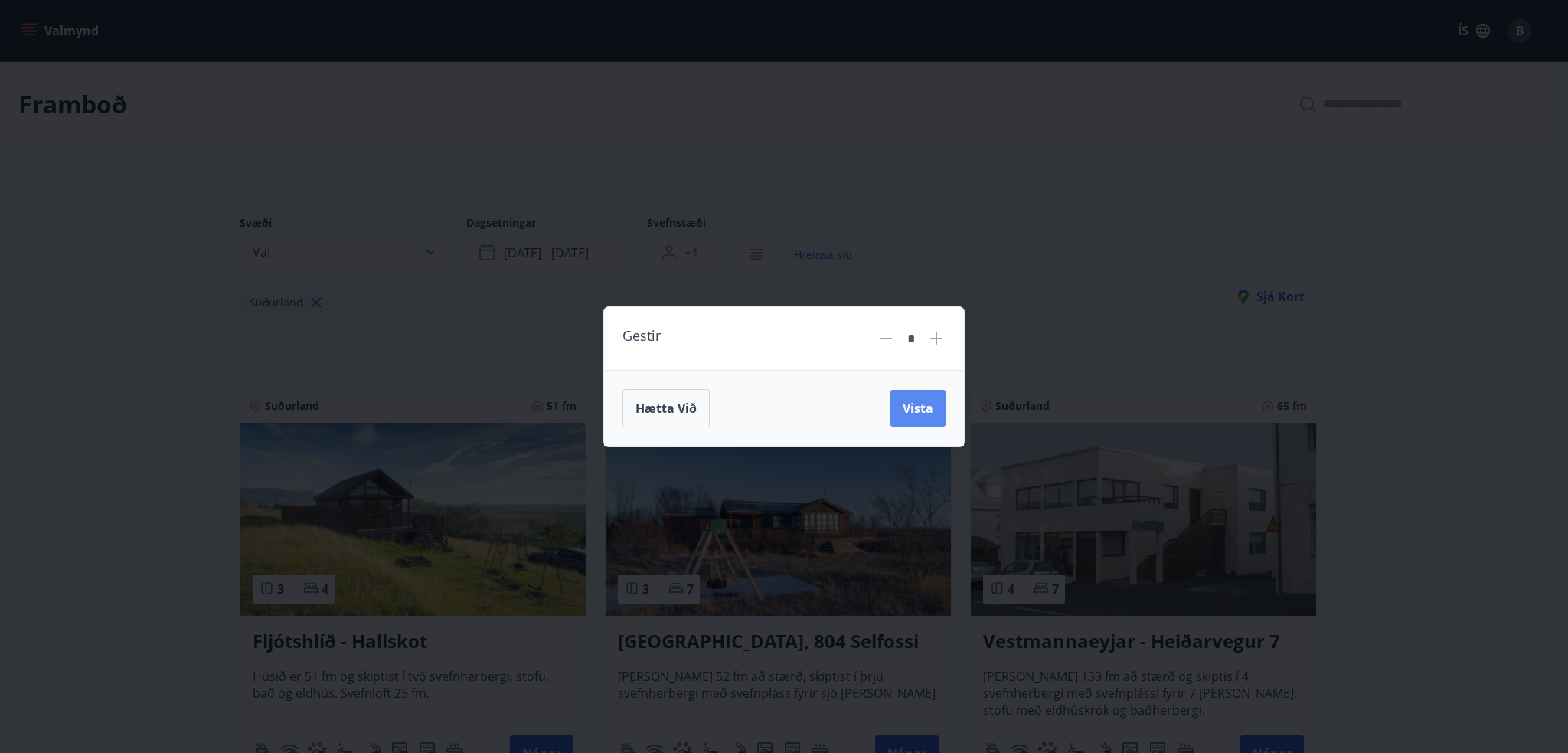
click at [918, 416] on span "Vista" at bounding box center [918, 408] width 31 height 17
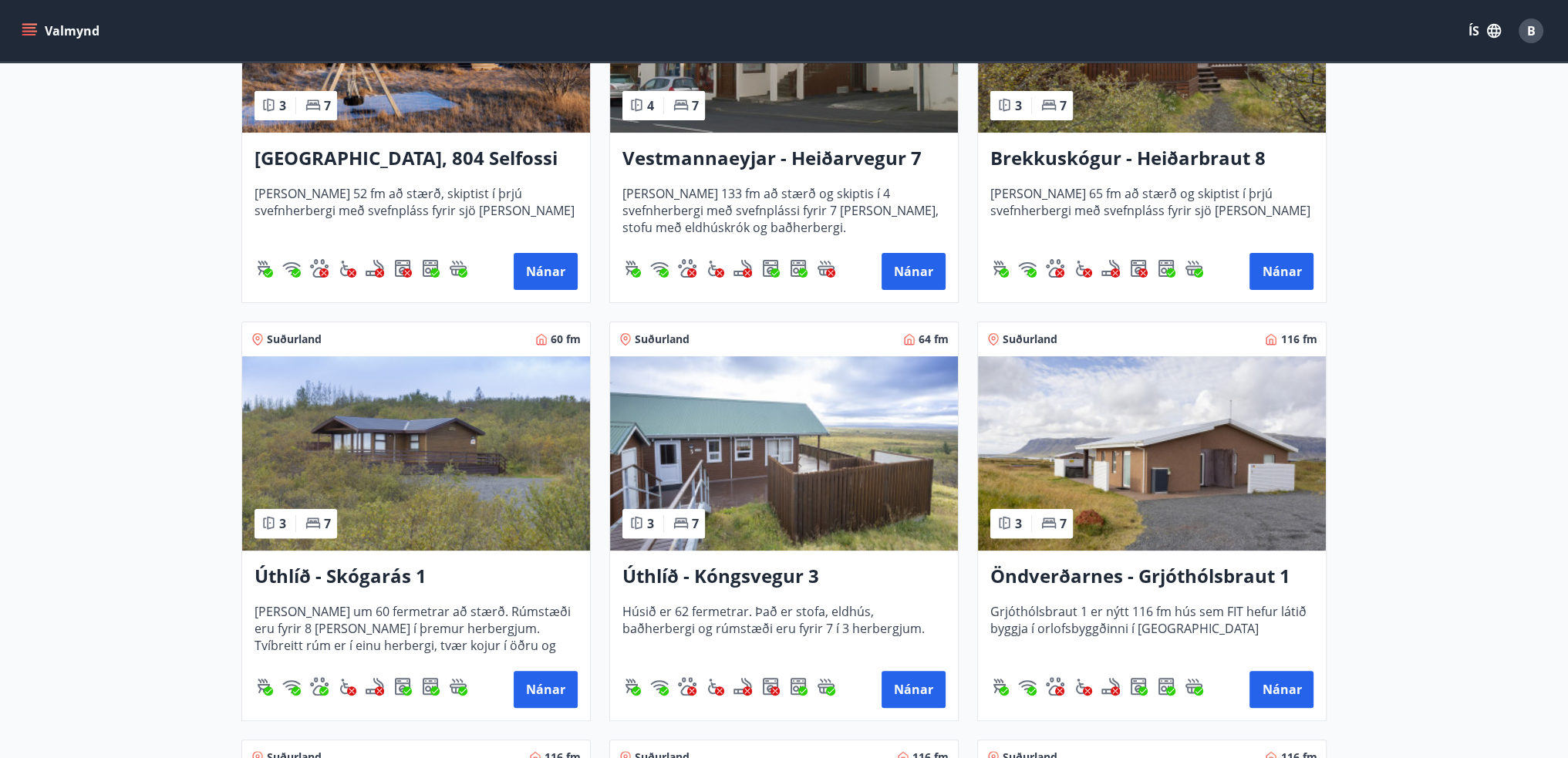
scroll to position [154, 0]
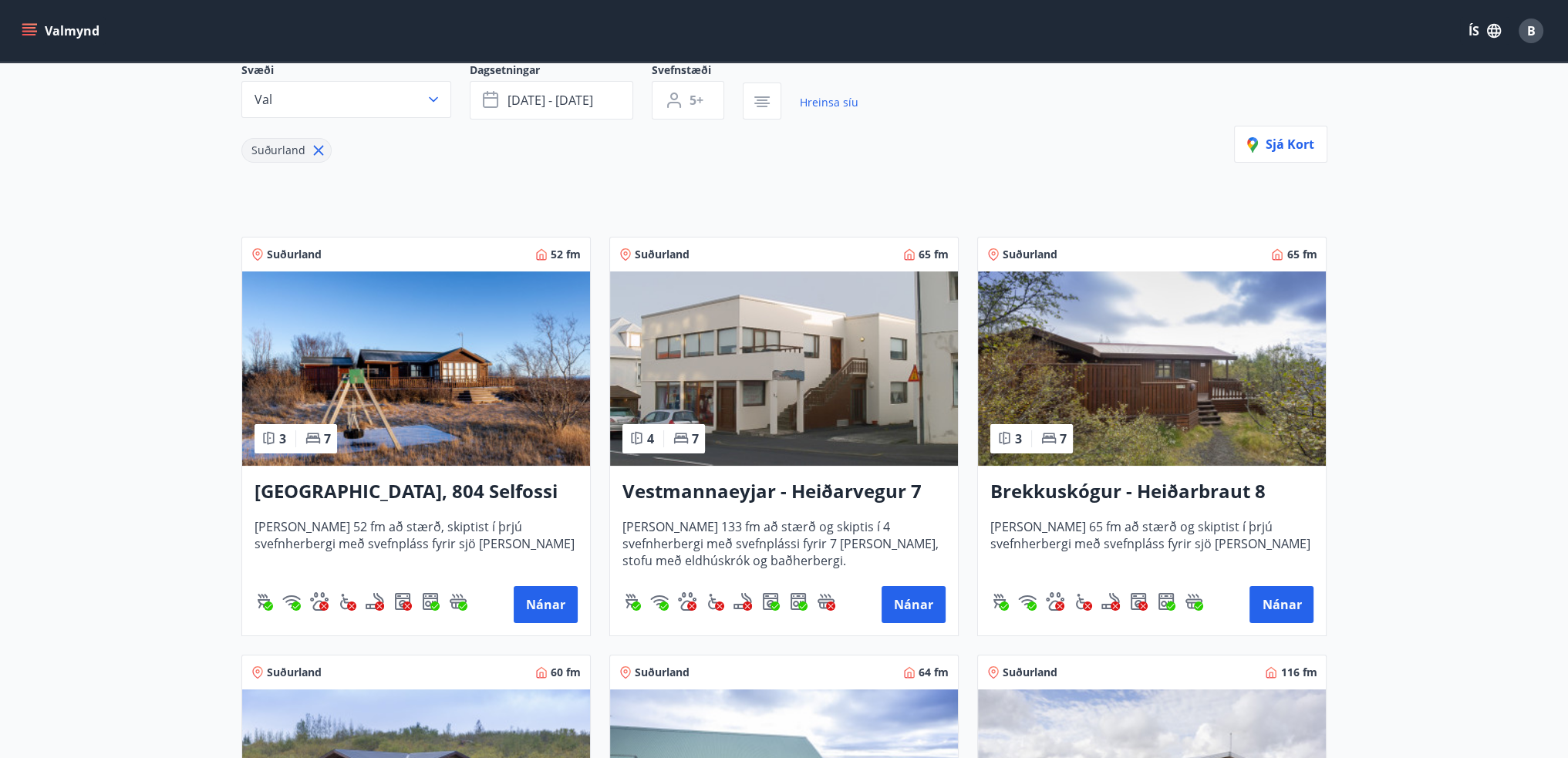
click at [412, 495] on h3 "Stóra Hof, 804 Selfossi" at bounding box center [416, 492] width 323 height 28
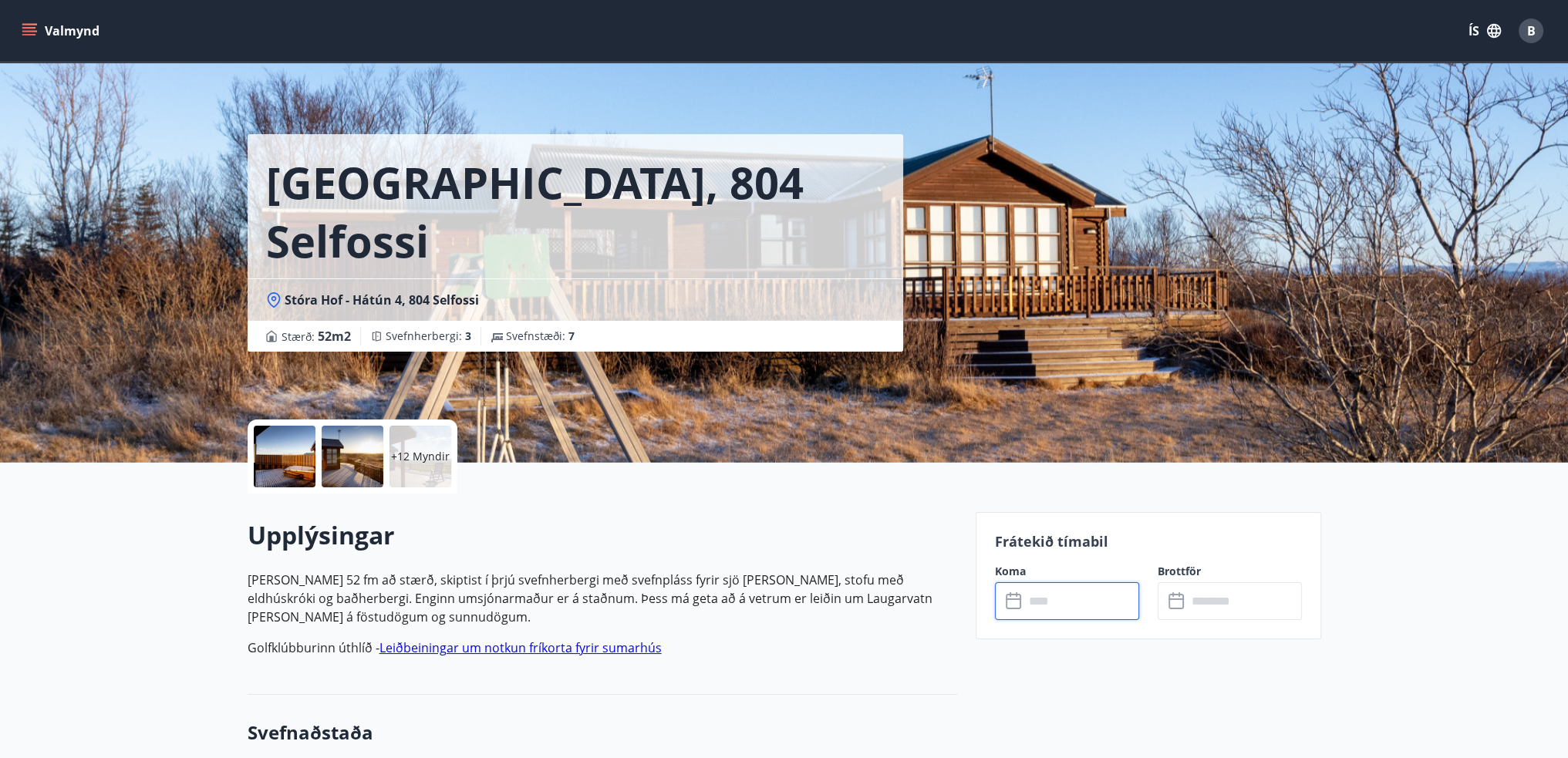
click at [1043, 595] on input "text" at bounding box center [1082, 601] width 115 height 38
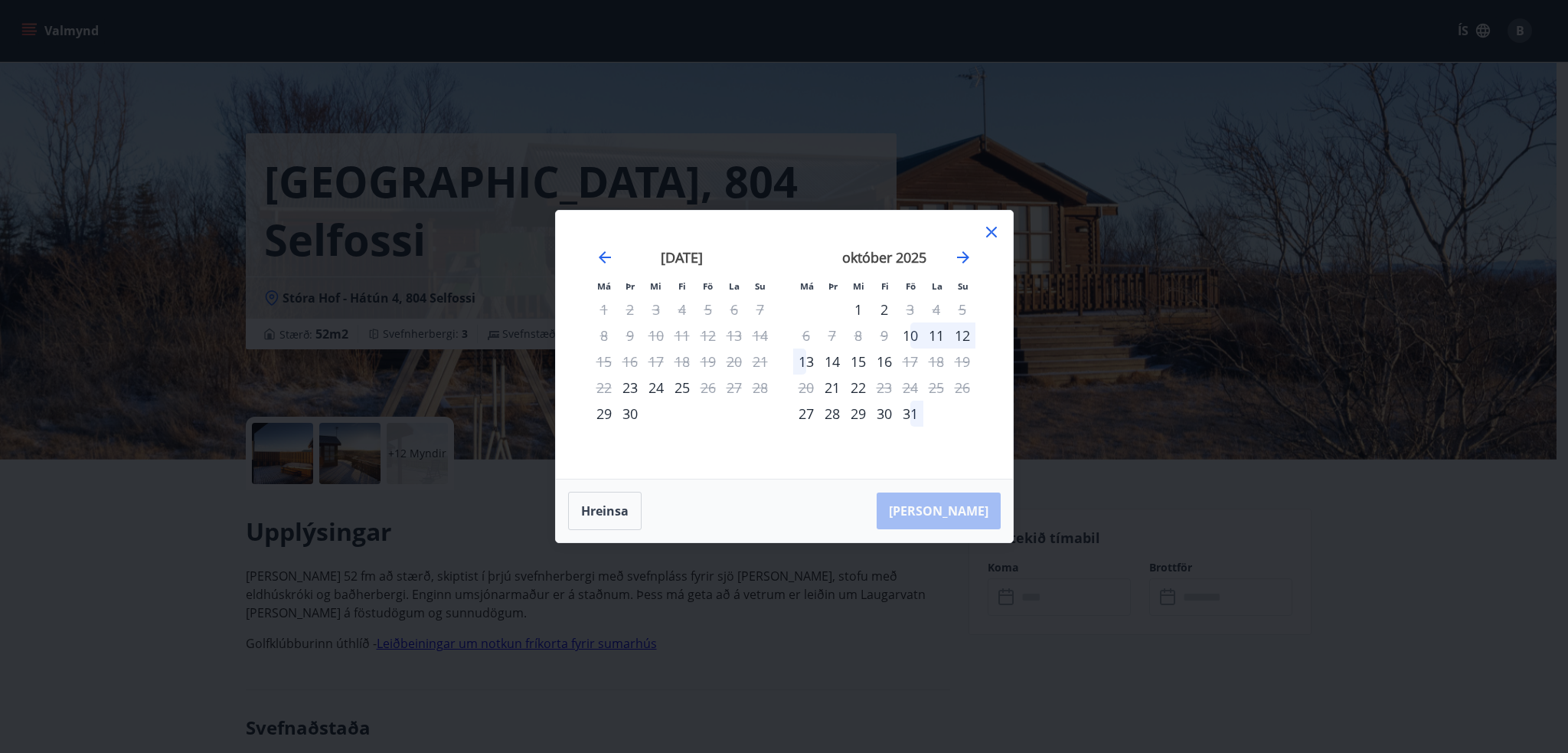
click at [986, 233] on icon at bounding box center [992, 232] width 18 height 18
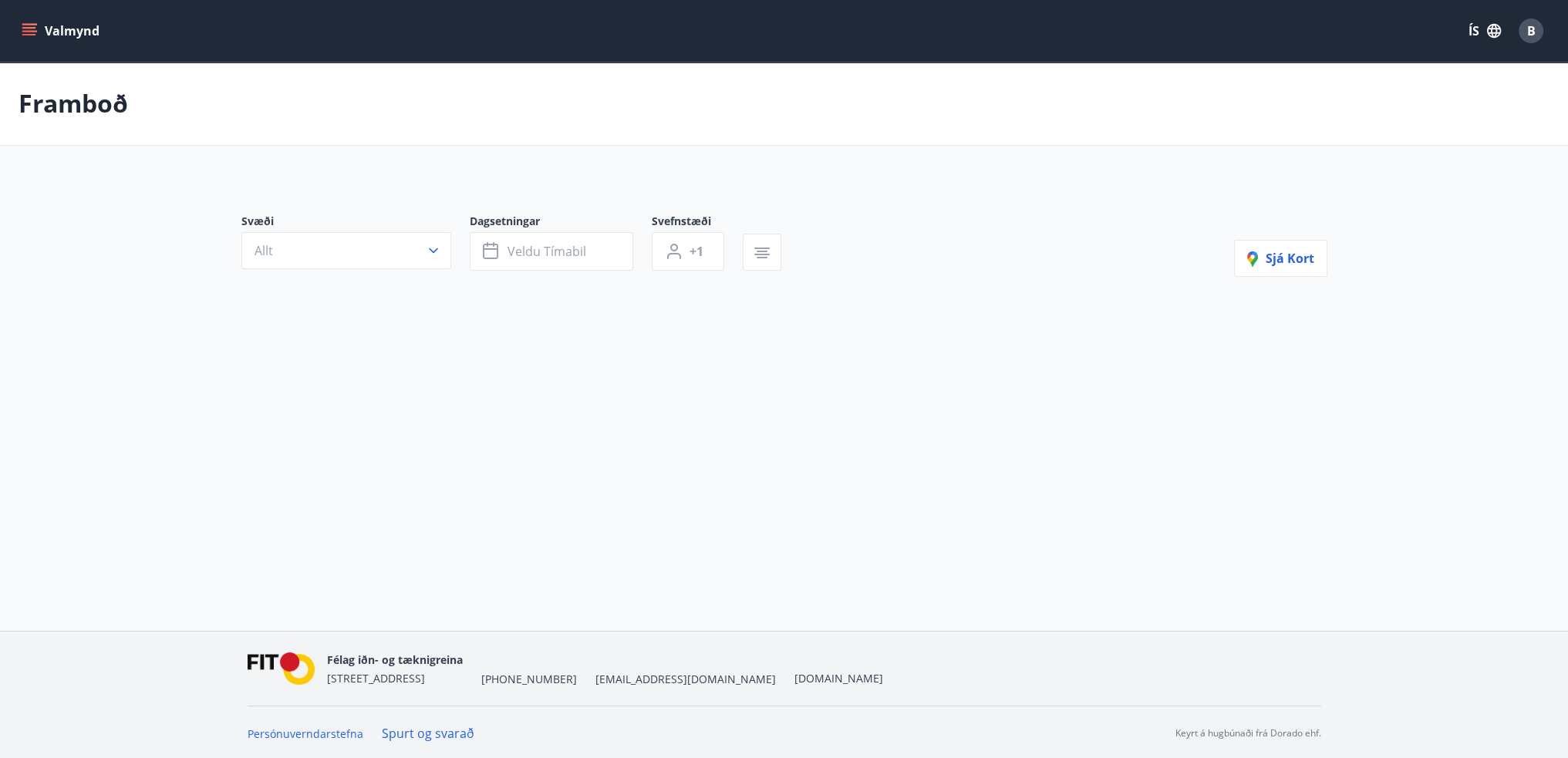
type input "*"
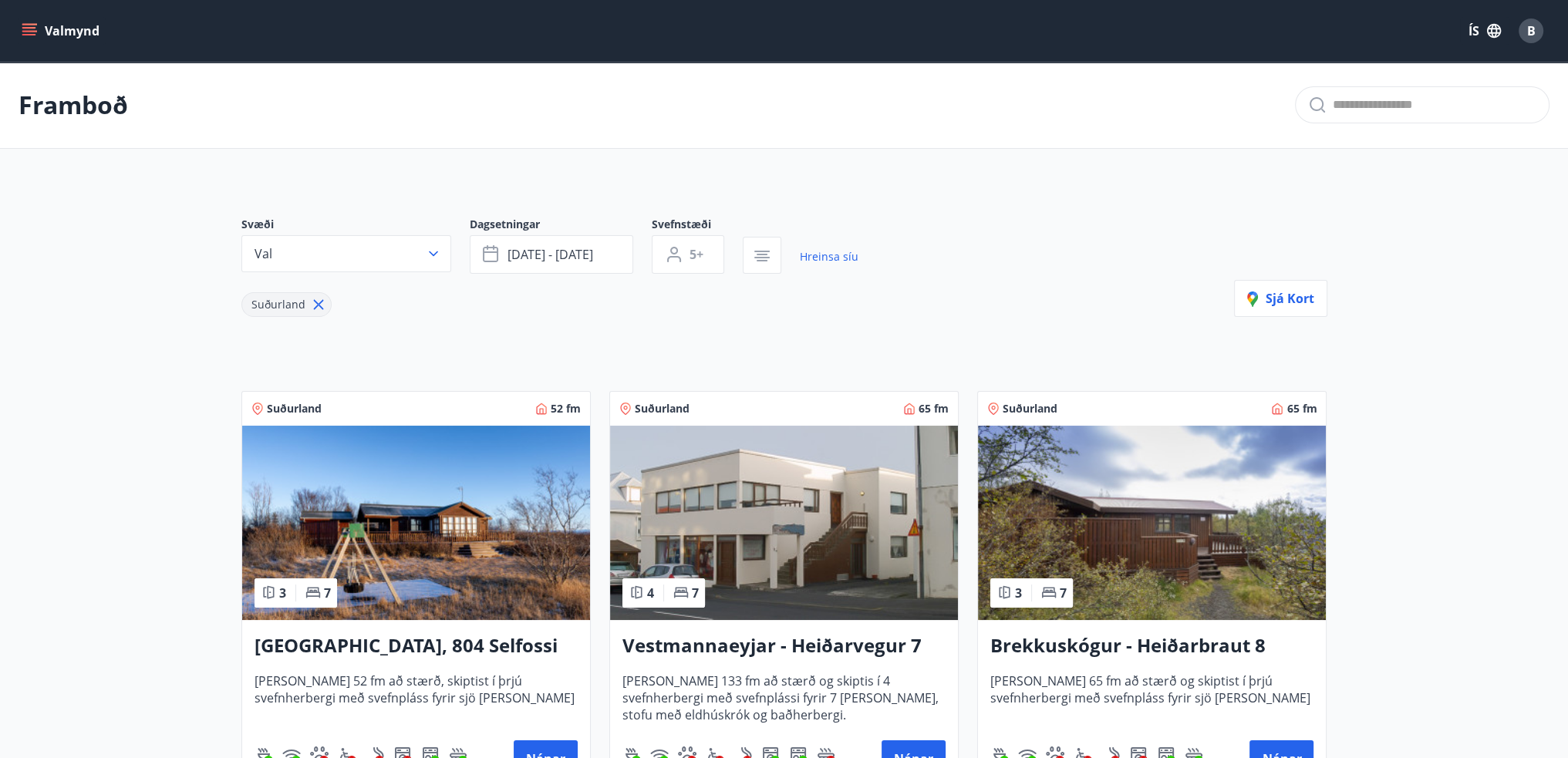
click at [1173, 494] on img at bounding box center [1152, 523] width 348 height 195
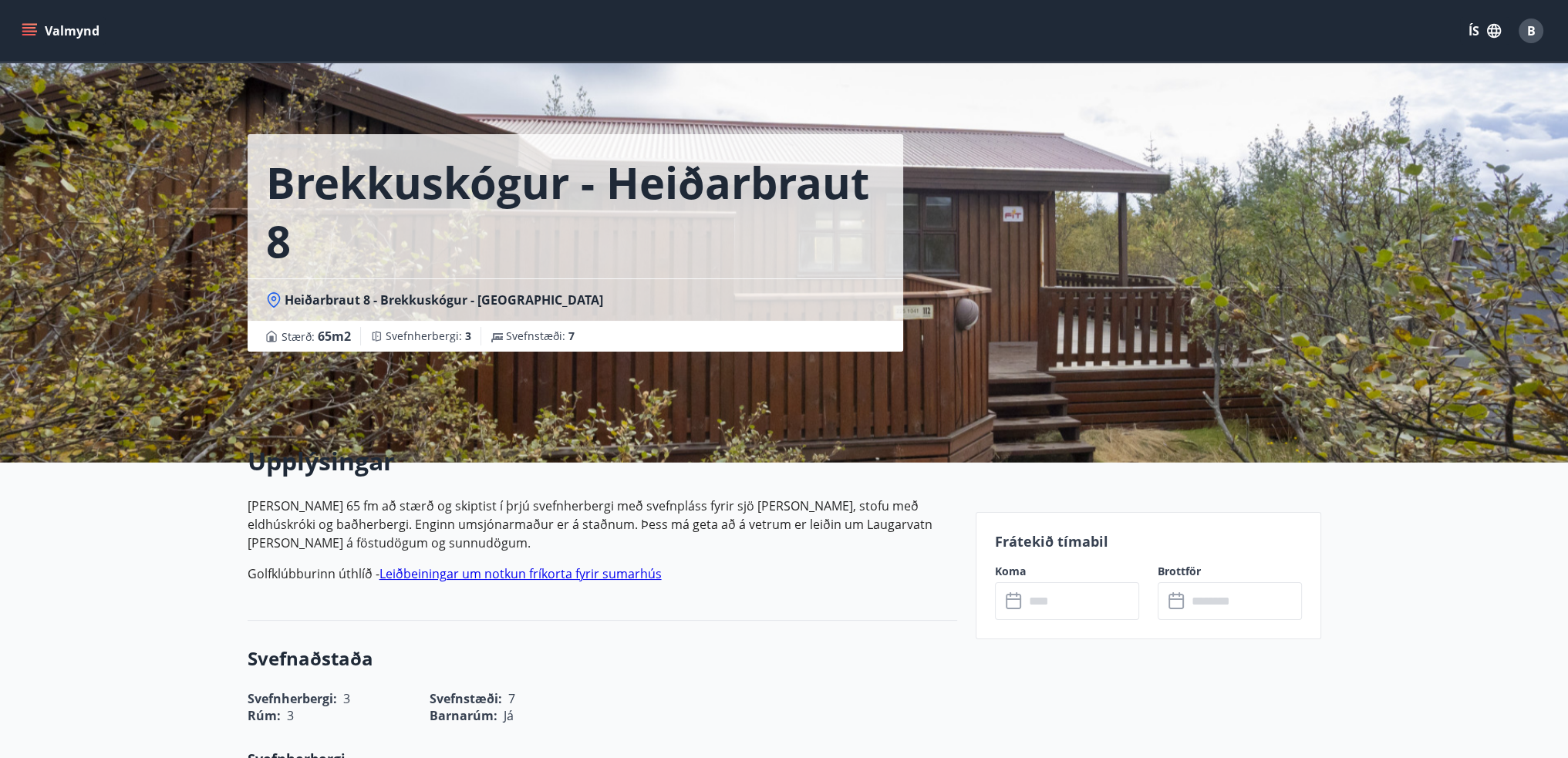
click at [1069, 589] on input "text" at bounding box center [1082, 601] width 115 height 38
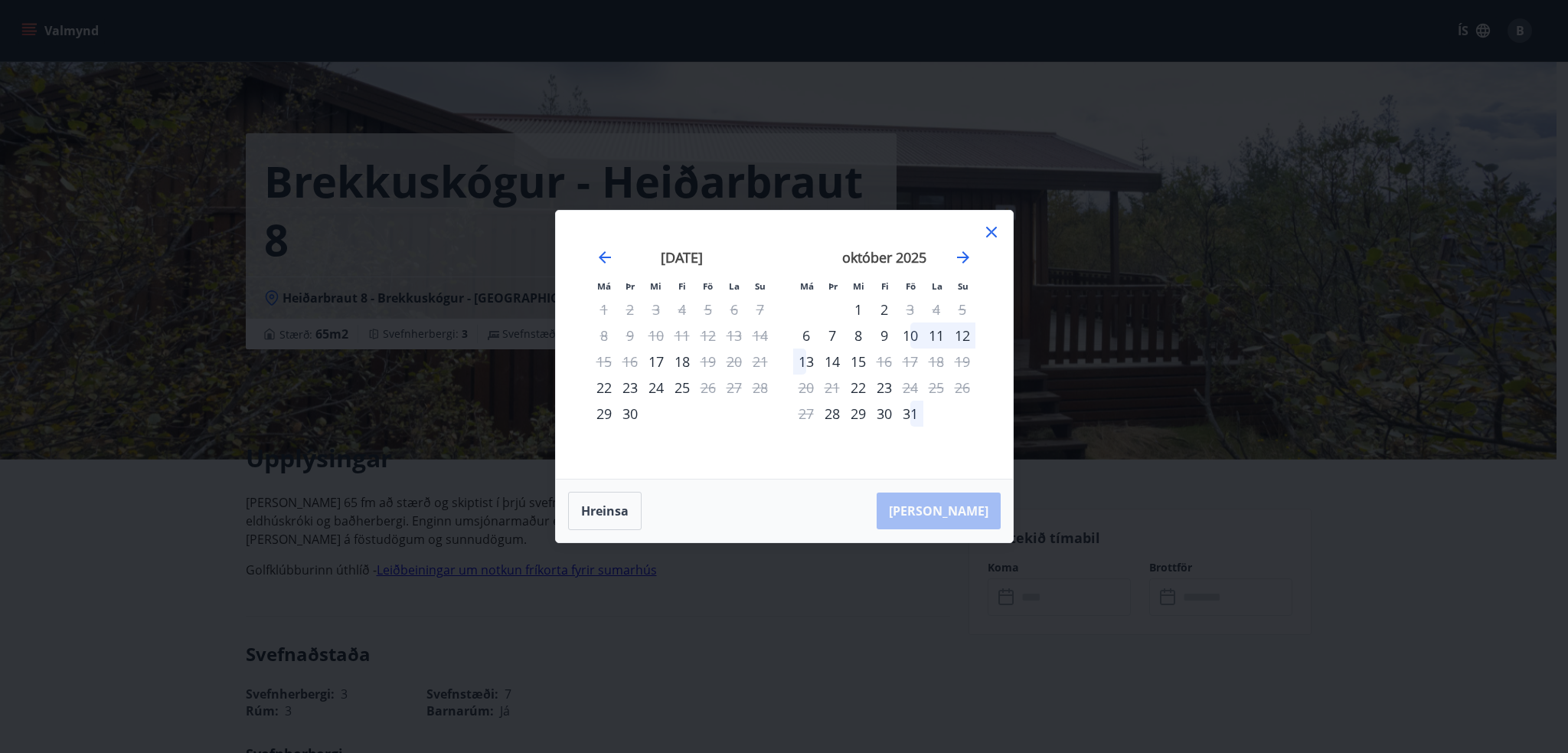
click at [993, 229] on icon at bounding box center [992, 232] width 18 height 18
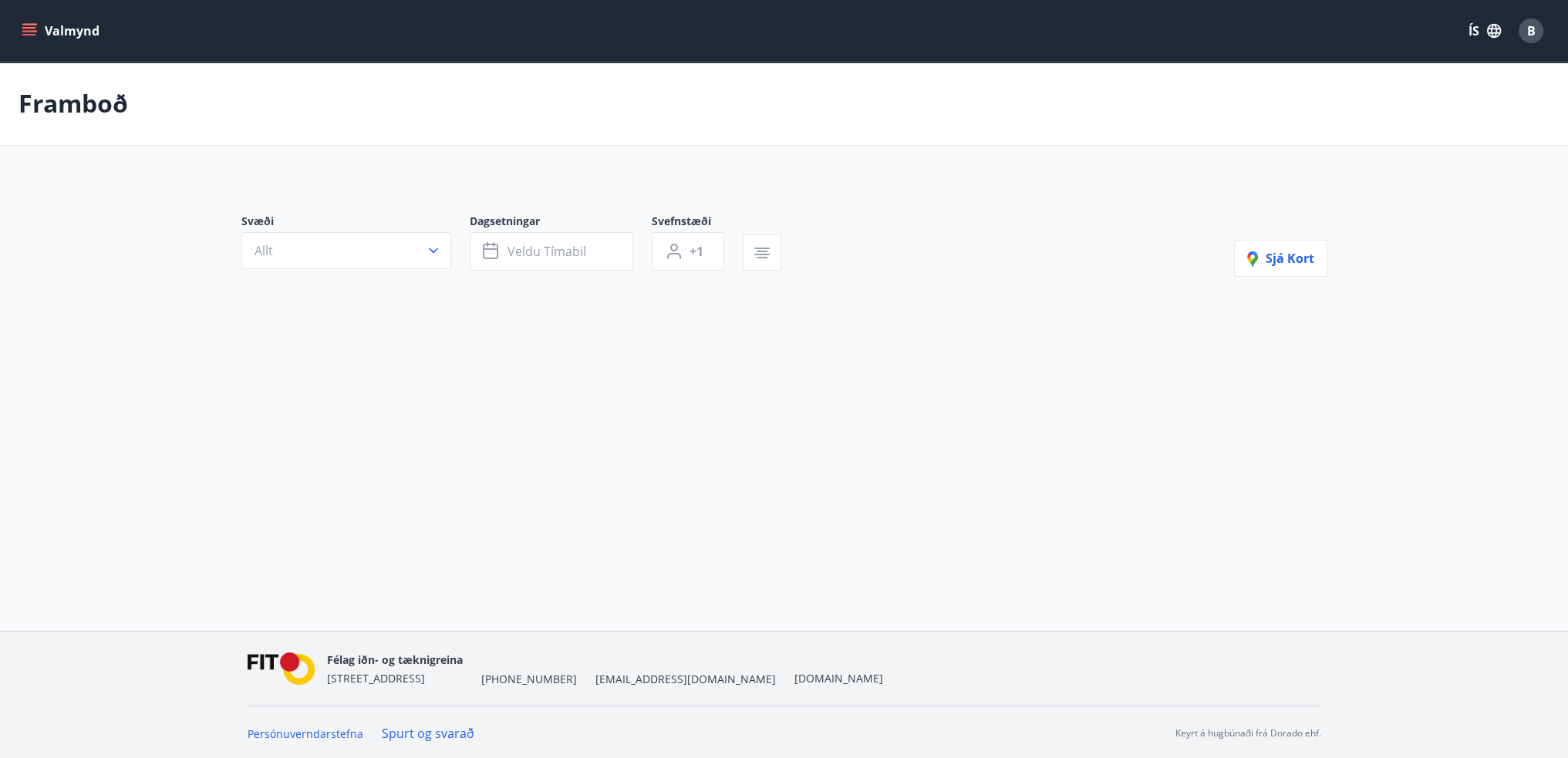
type input "*"
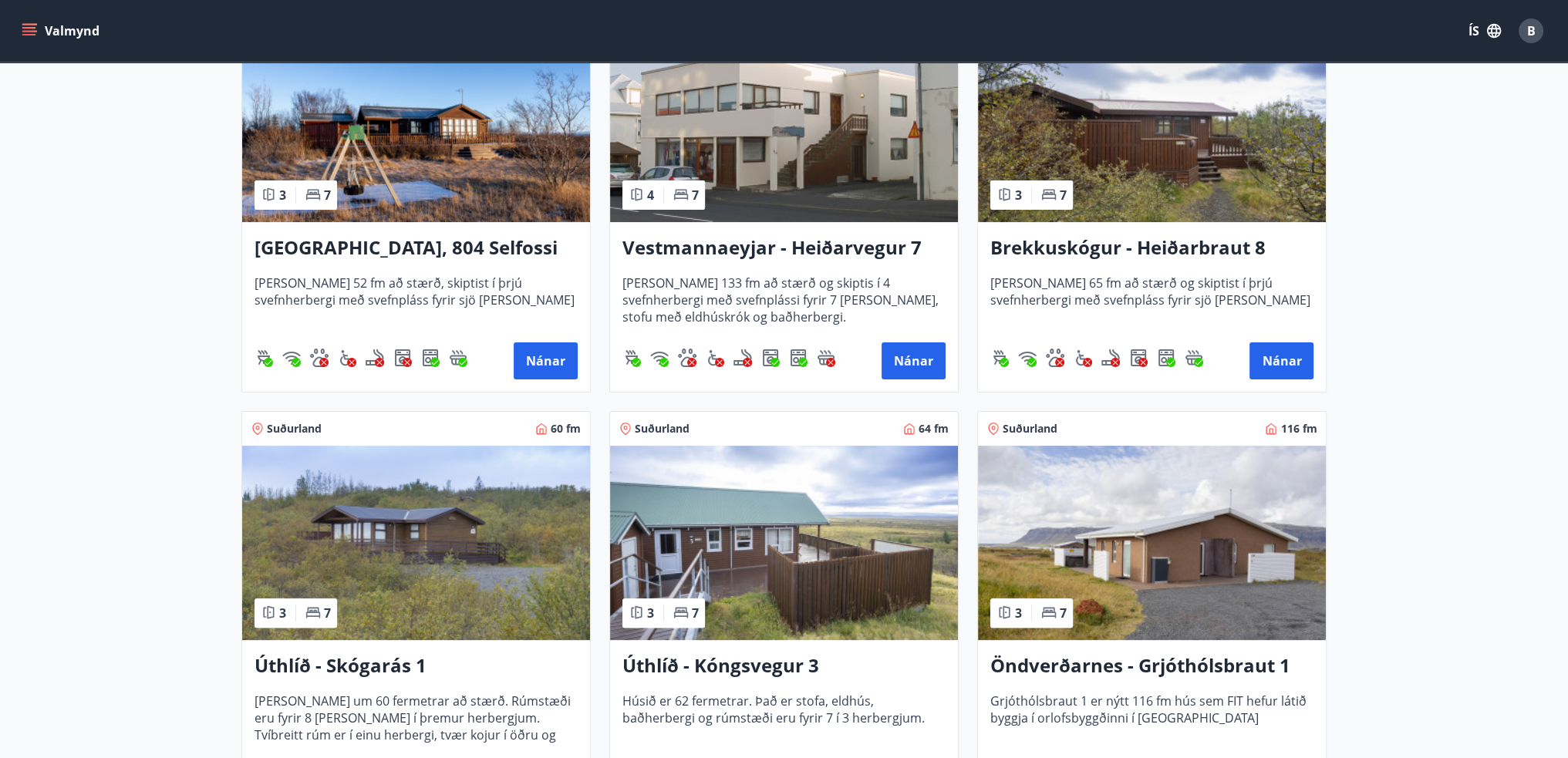
scroll to position [463, 0]
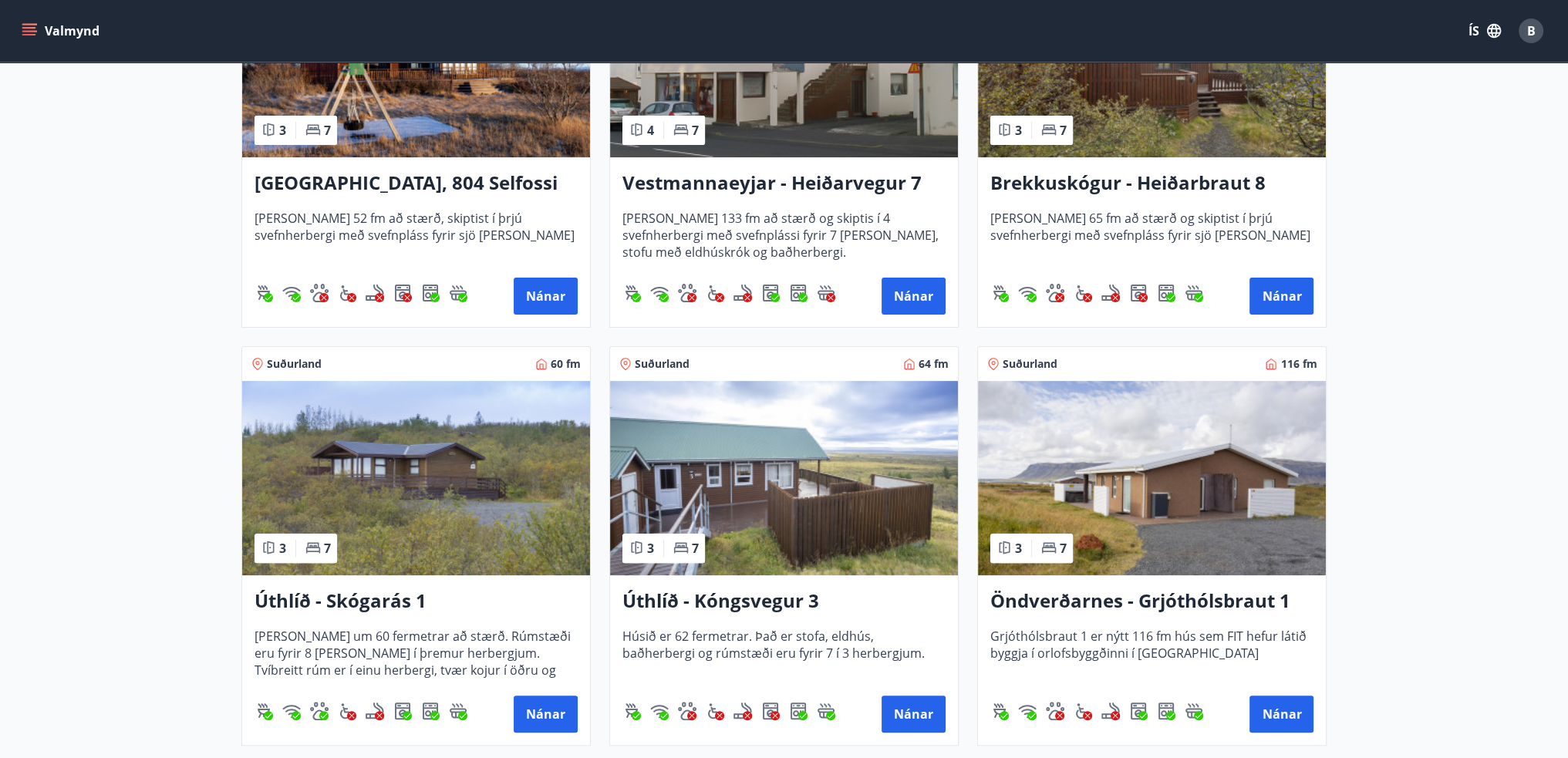
click at [467, 493] on img at bounding box center [416, 478] width 348 height 195
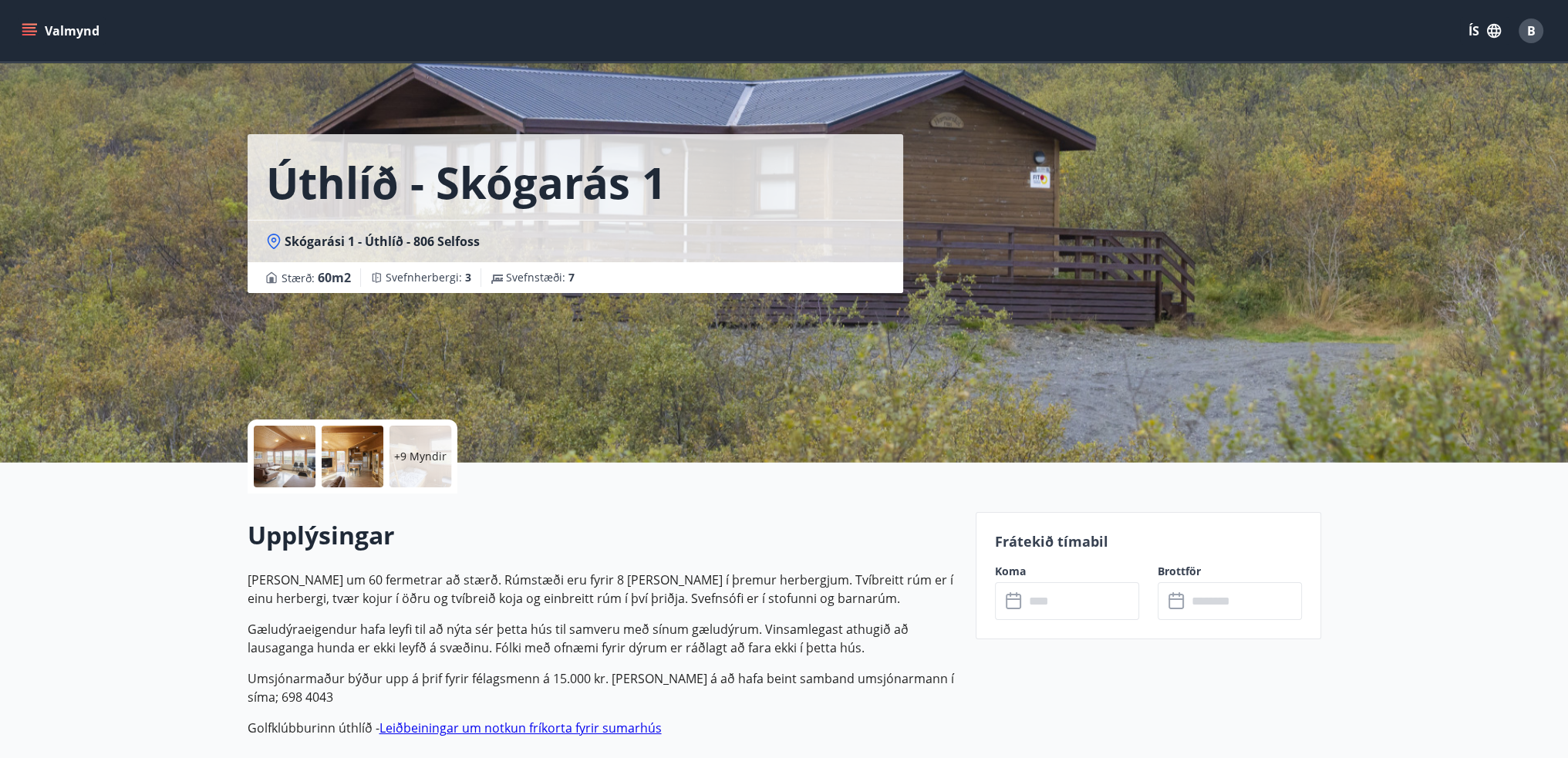
click at [1062, 604] on input "text" at bounding box center [1082, 601] width 115 height 38
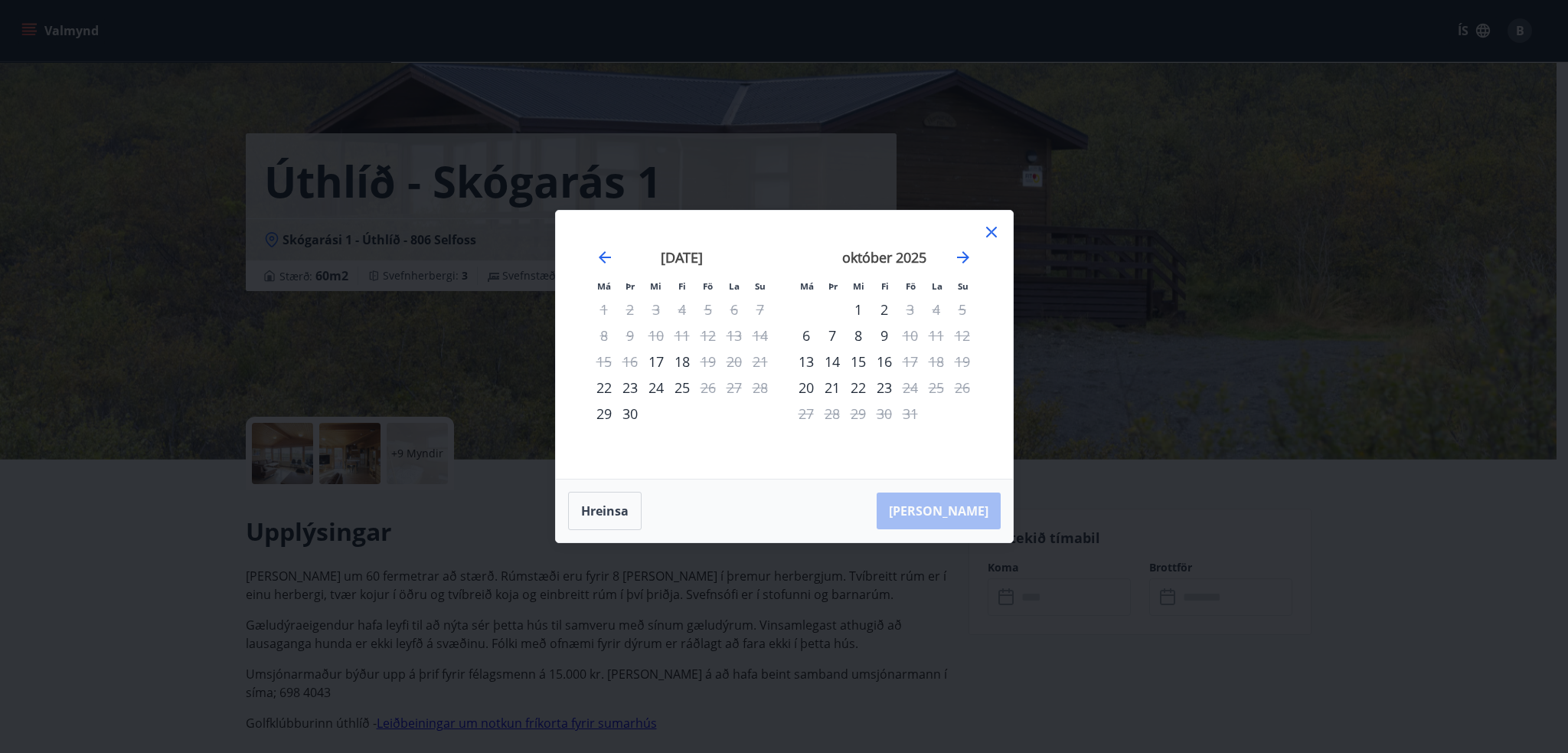
click at [996, 229] on icon at bounding box center [992, 232] width 18 height 18
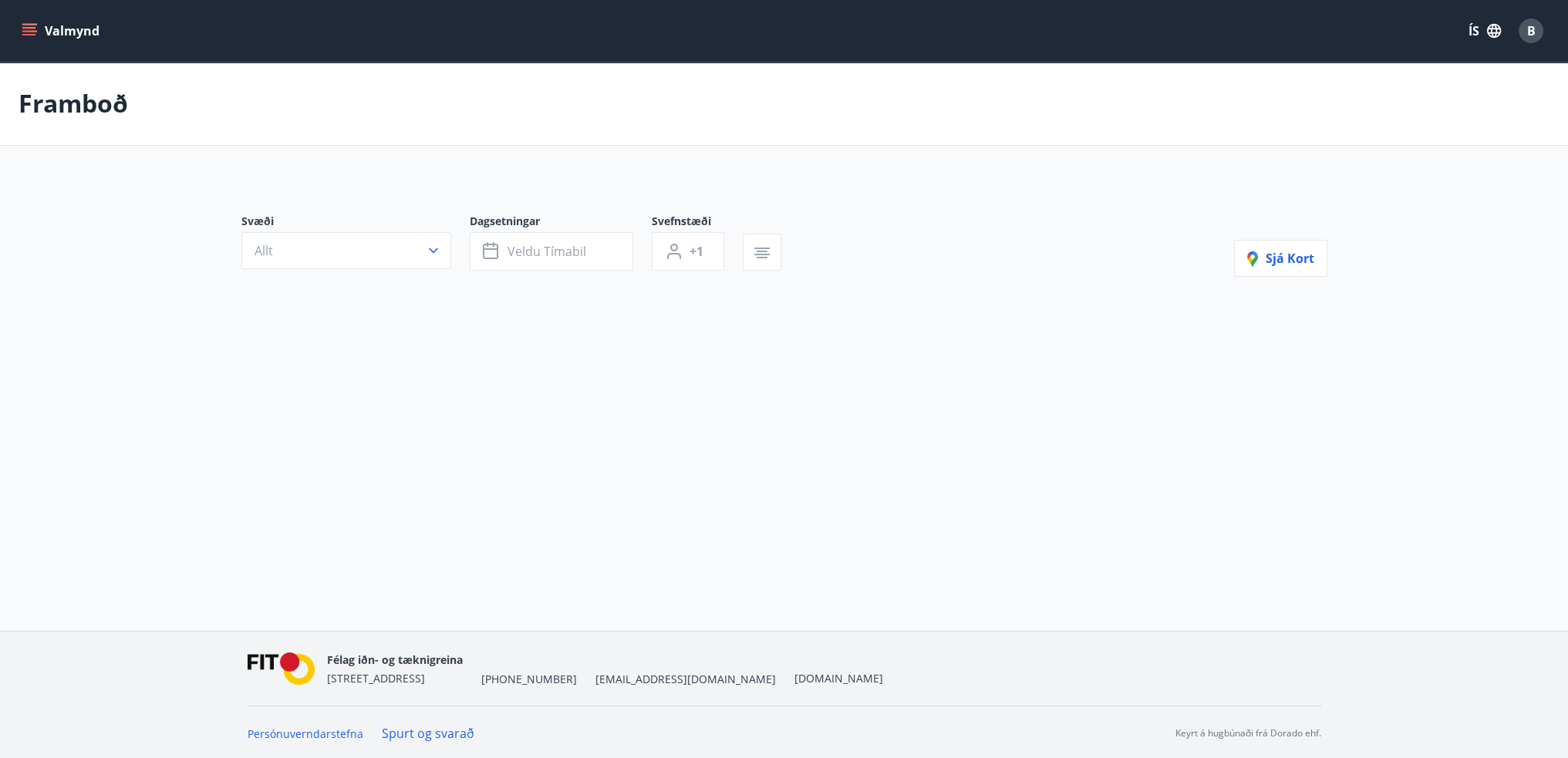
type input "*"
click at [592, 262] on button "okt 09 - okt 23" at bounding box center [552, 254] width 164 height 39
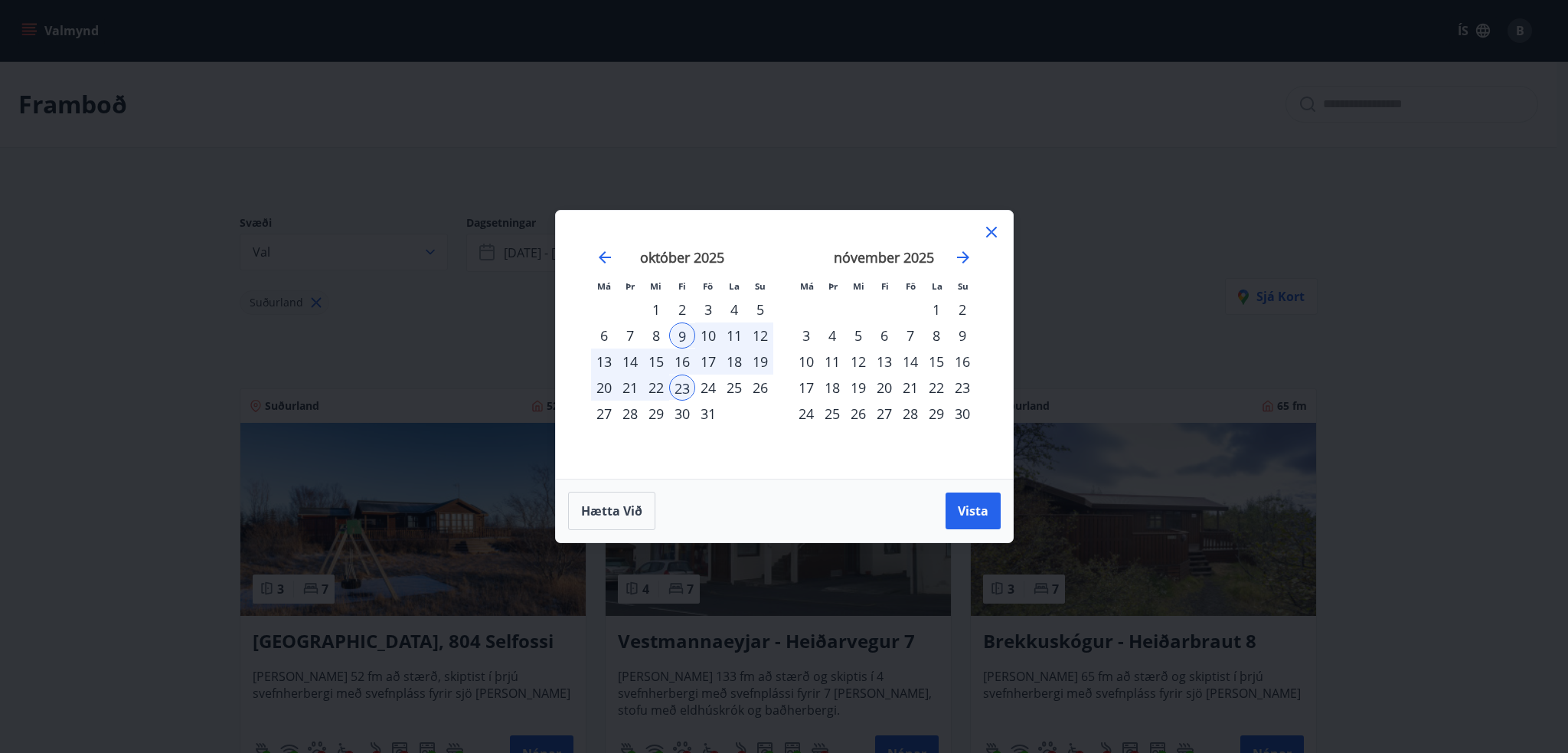
click at [689, 360] on div "16" at bounding box center [682, 361] width 26 height 26
click at [636, 387] on div "21" at bounding box center [629, 387] width 26 height 26
click at [608, 386] on div "20" at bounding box center [603, 387] width 26 height 26
click at [681, 360] on div "16" at bounding box center [682, 361] width 26 height 26
click at [606, 390] on div "20" at bounding box center [603, 387] width 26 height 26
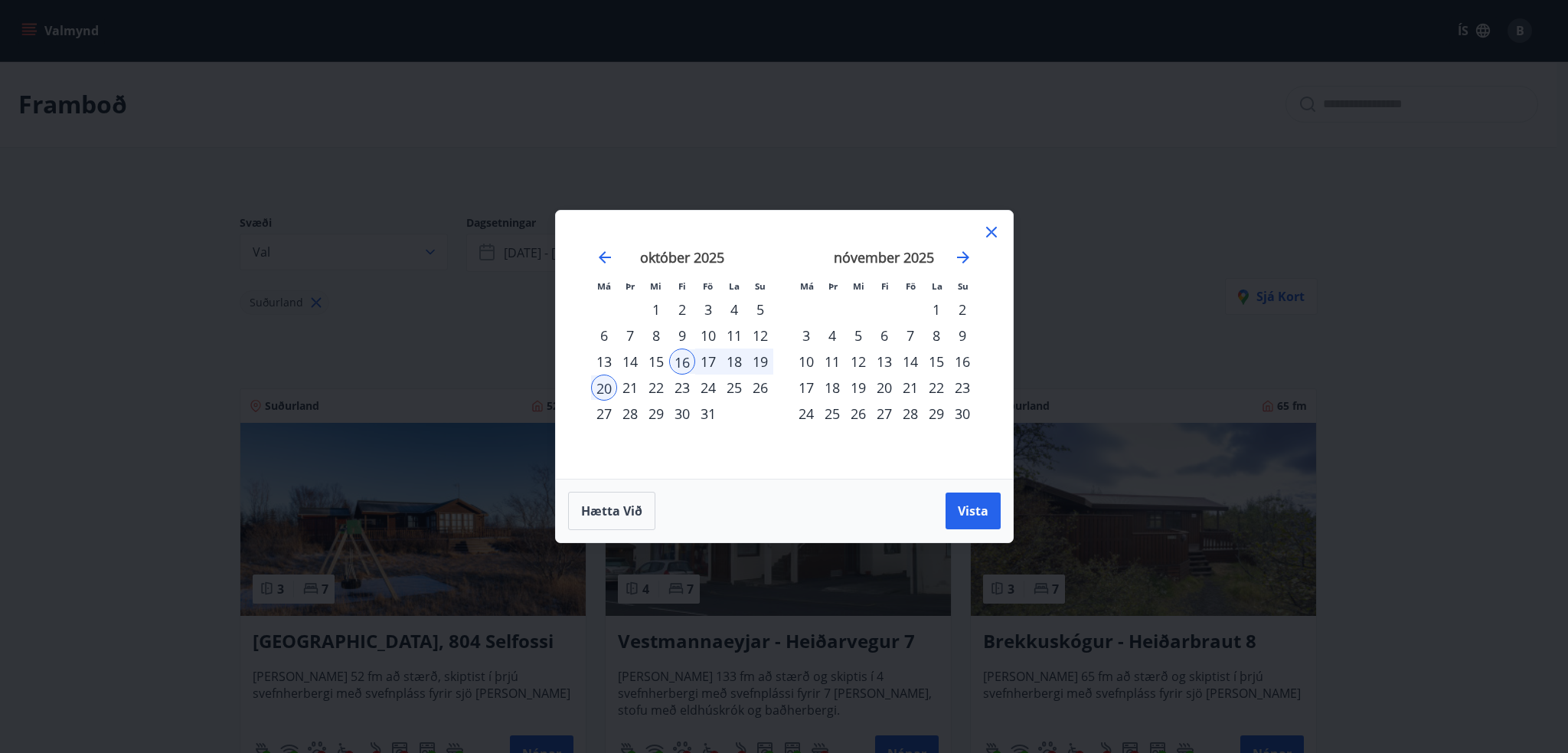
click at [706, 367] on div "17" at bounding box center [708, 361] width 26 height 26
click at [956, 499] on button "Vista" at bounding box center [973, 511] width 55 height 37
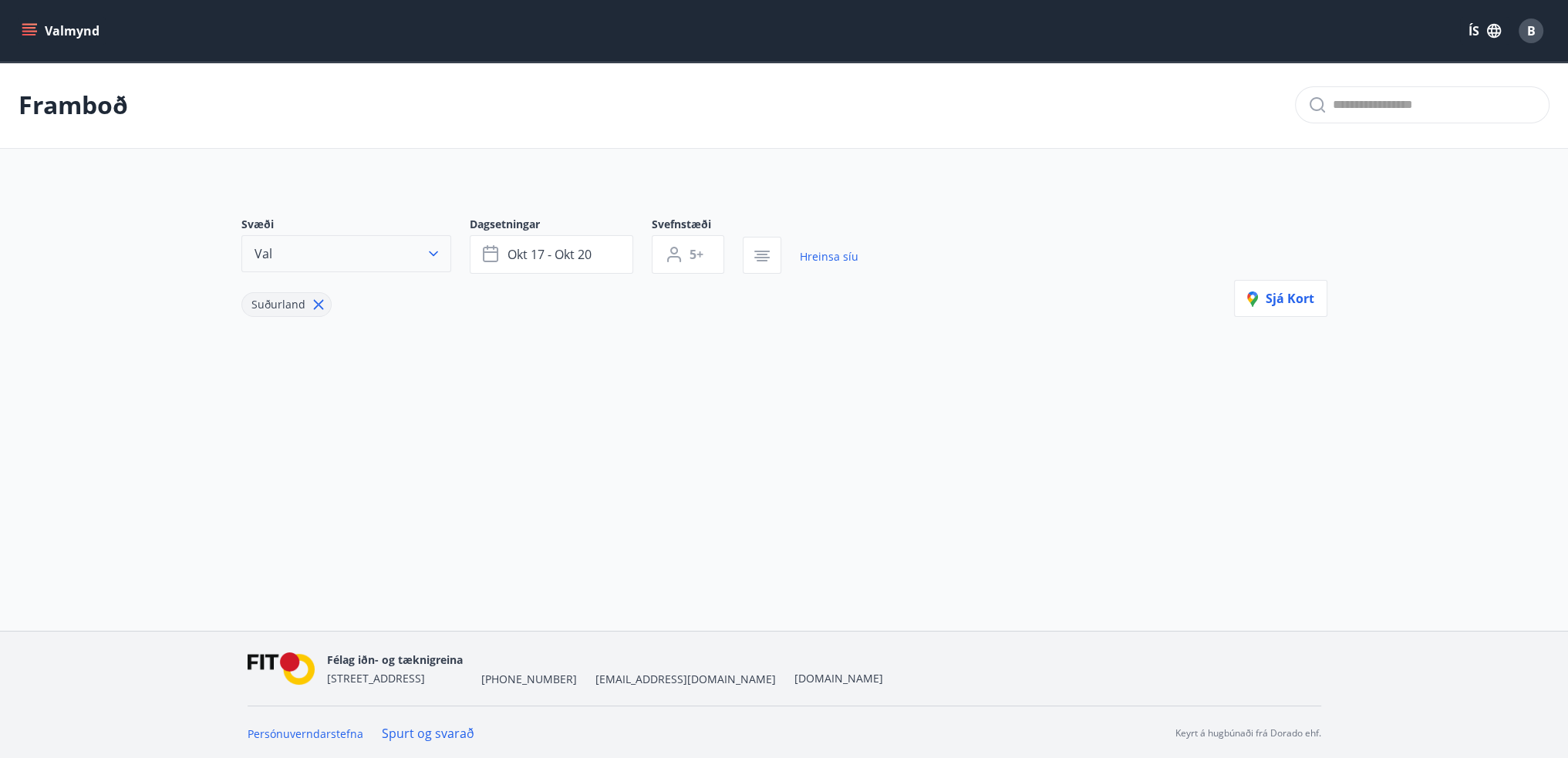
click at [424, 267] on button "Val" at bounding box center [347, 254] width 210 height 37
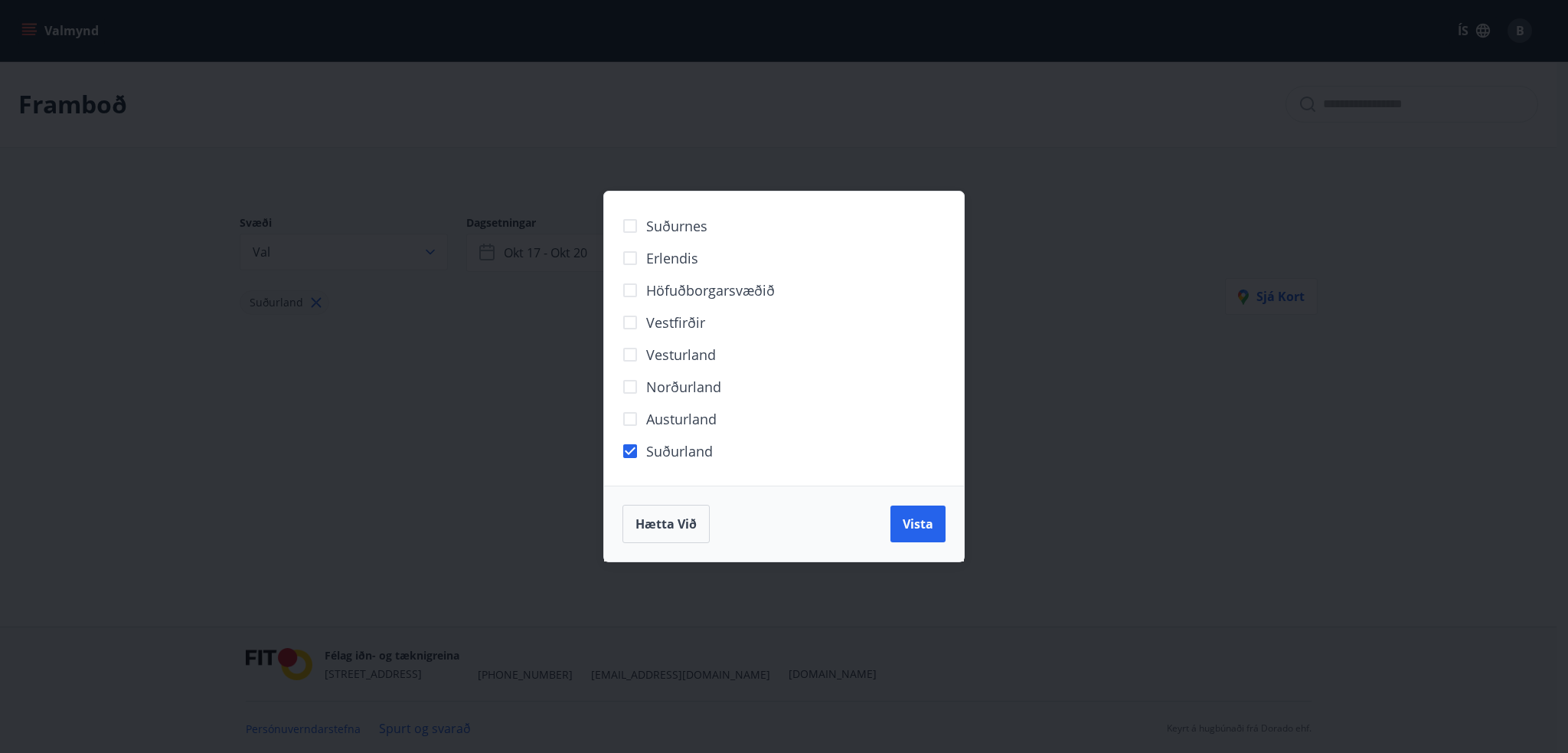
click at [102, 291] on div "Suðurnes Erlendis Höfuðborgarsvæðið Vestfirðir Vesturland Norðurland Austurland…" at bounding box center [784, 376] width 1568 height 753
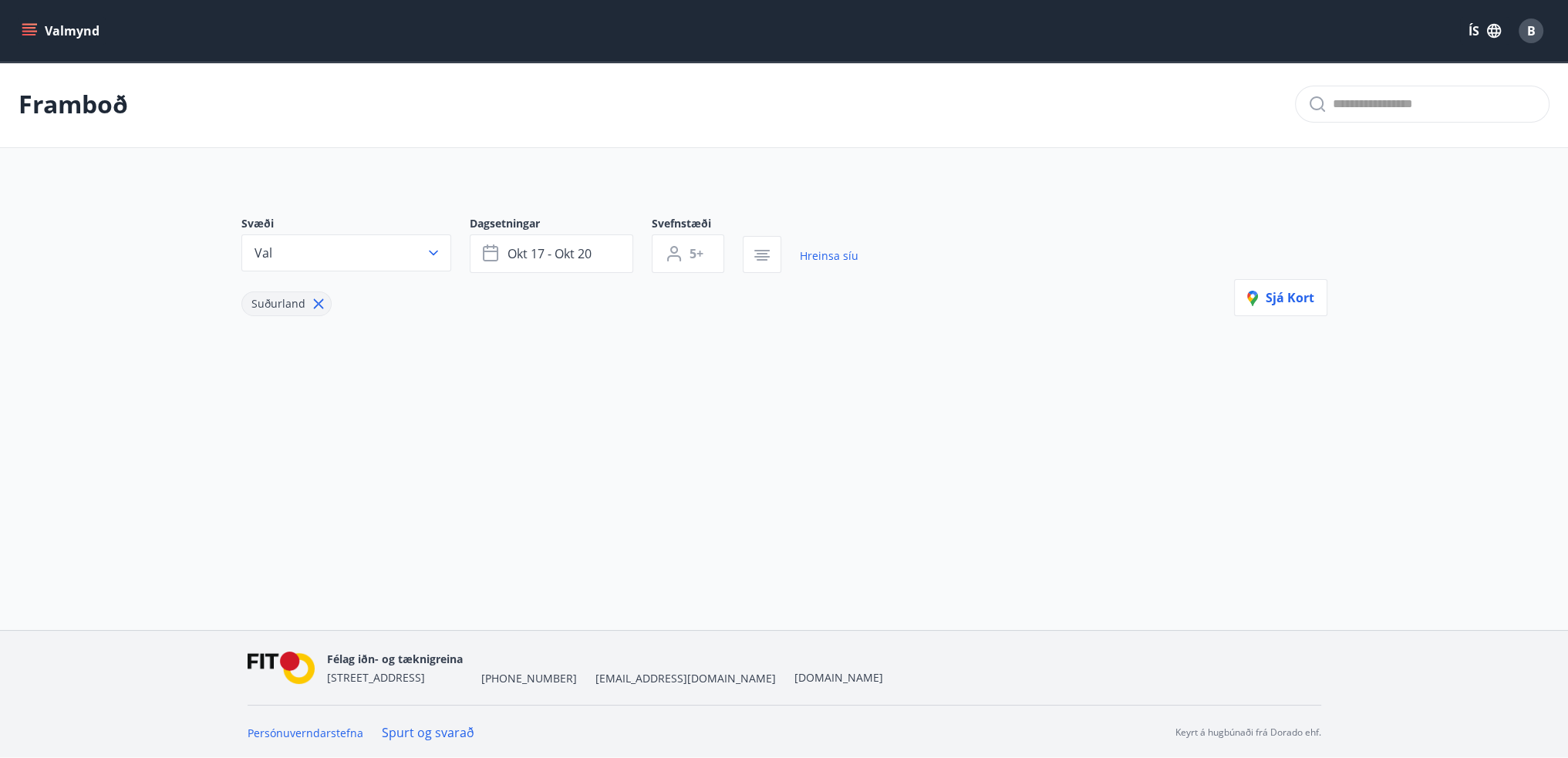
scroll to position [2, 0]
